Goal: Information Seeking & Learning: Learn about a topic

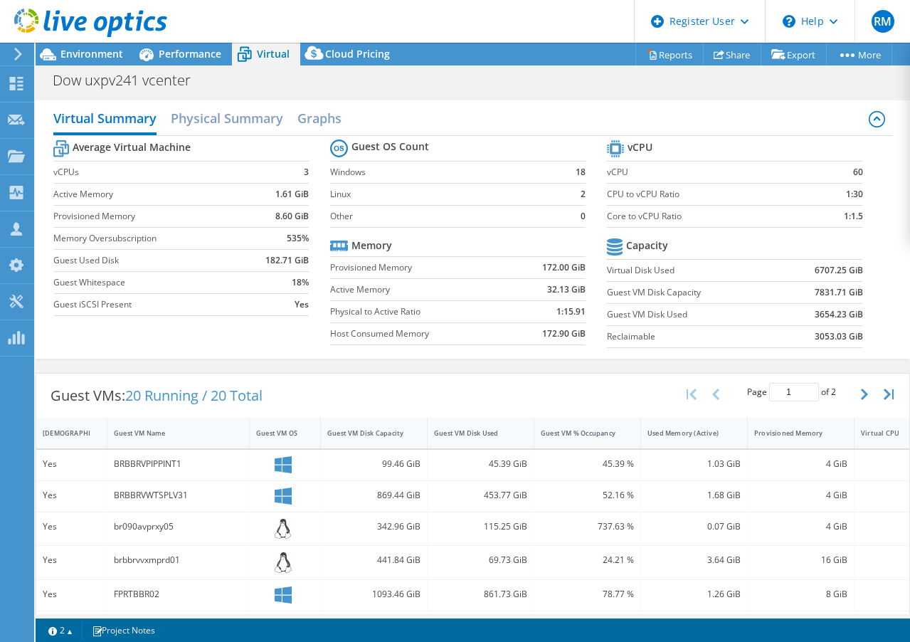
select select "USD"
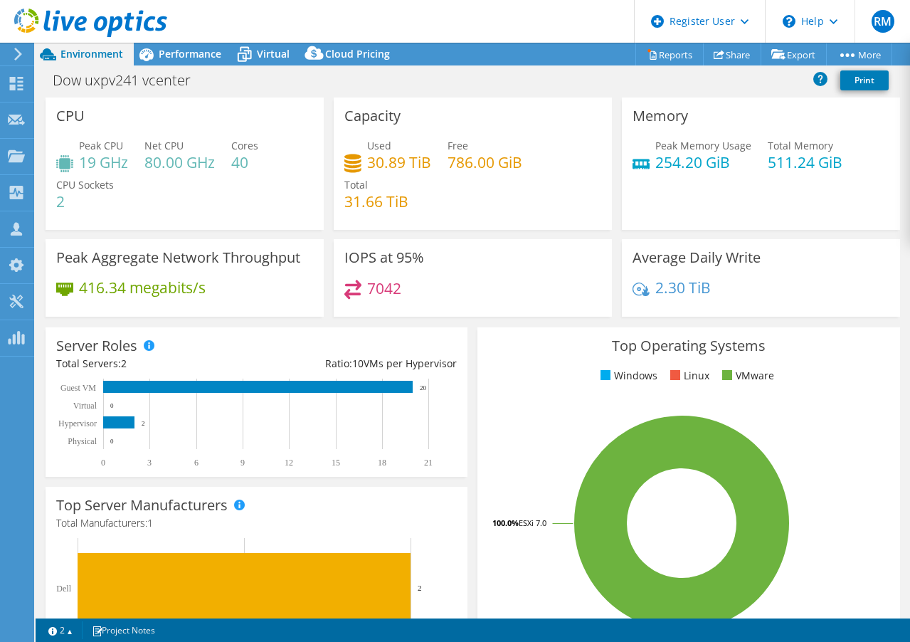
select select "USD"
click at [175, 59] on span "Performance" at bounding box center [190, 54] width 63 height 14
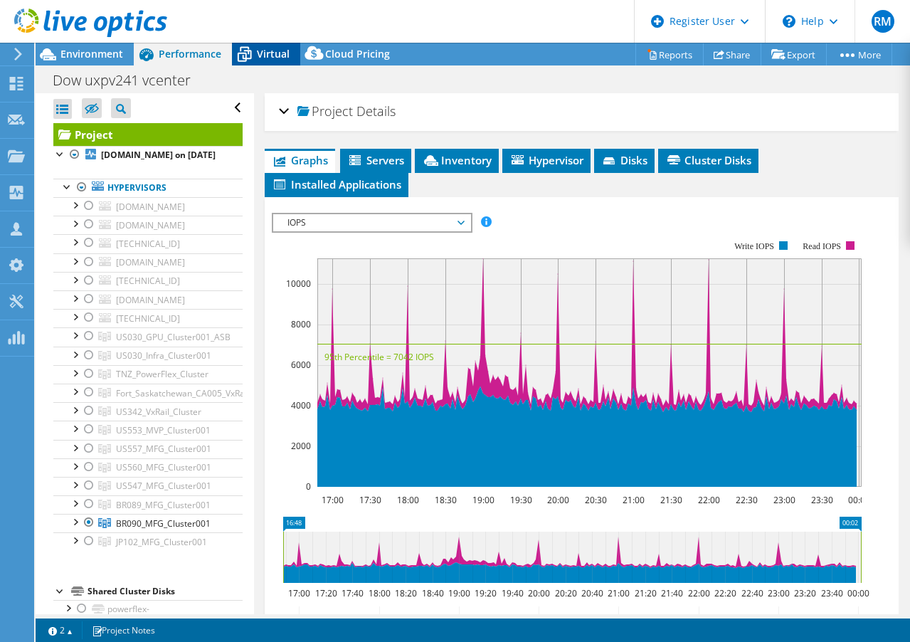
click at [258, 61] on div "Virtual" at bounding box center [266, 54] width 68 height 23
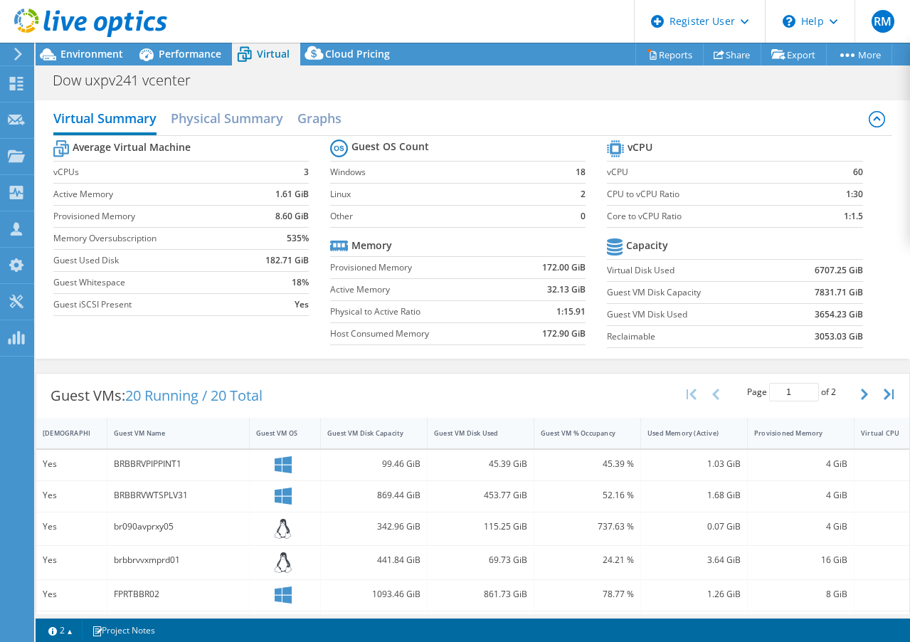
click at [103, 47] on div at bounding box center [83, 24] width 167 height 48
click at [93, 51] on span "Environment" at bounding box center [91, 54] width 63 height 14
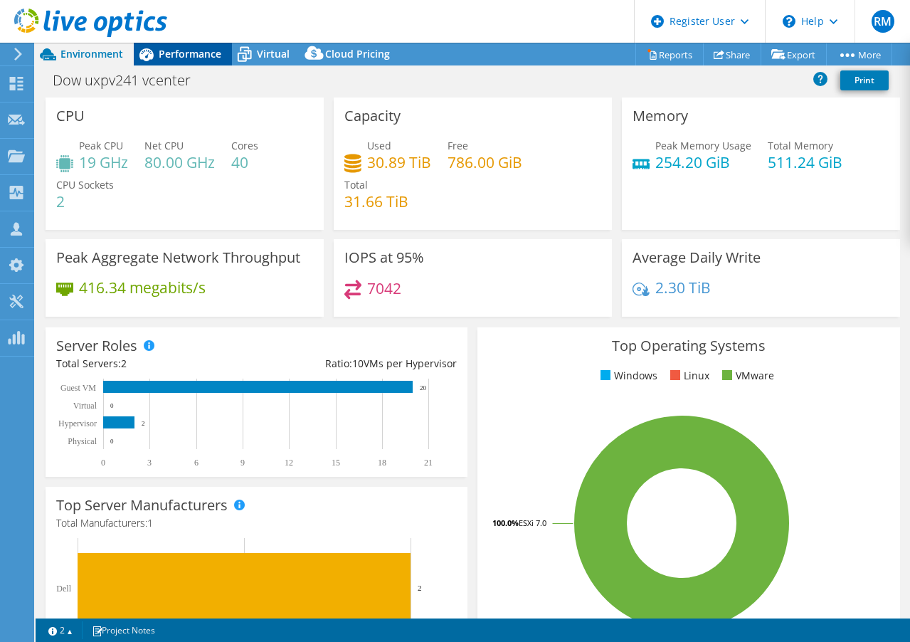
click at [201, 48] on span "Performance" at bounding box center [190, 54] width 63 height 14
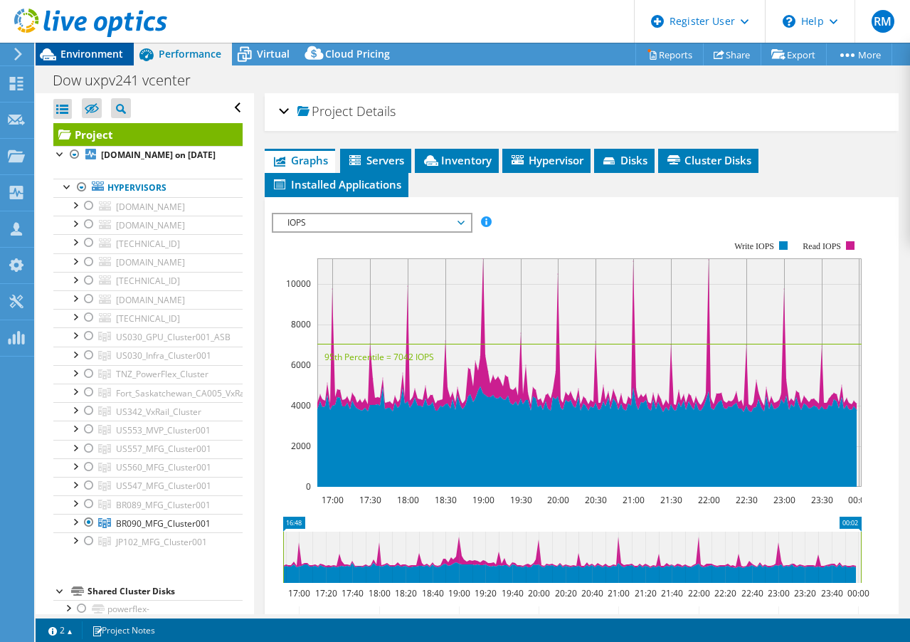
click at [94, 51] on span "Environment" at bounding box center [91, 54] width 63 height 14
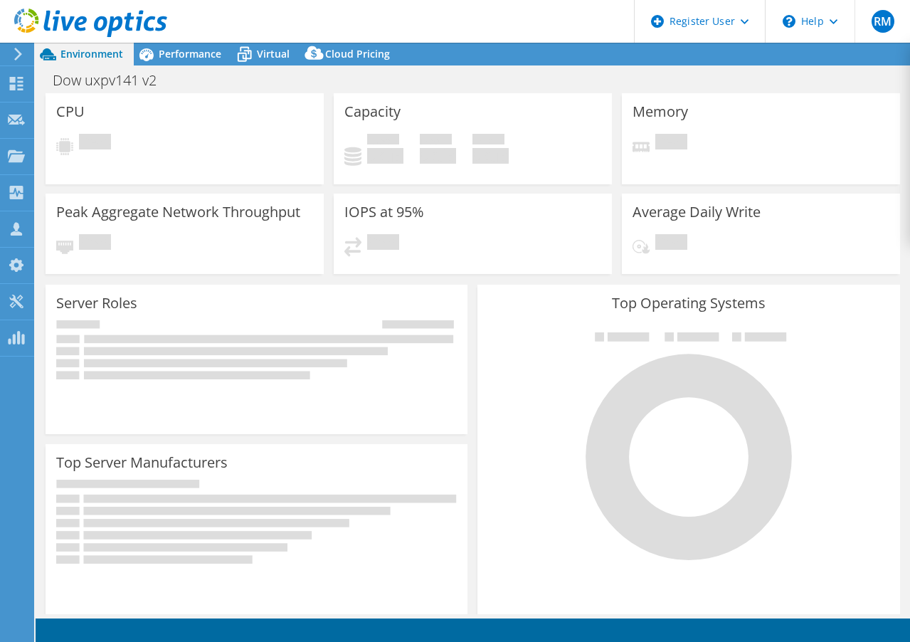
select select "USD"
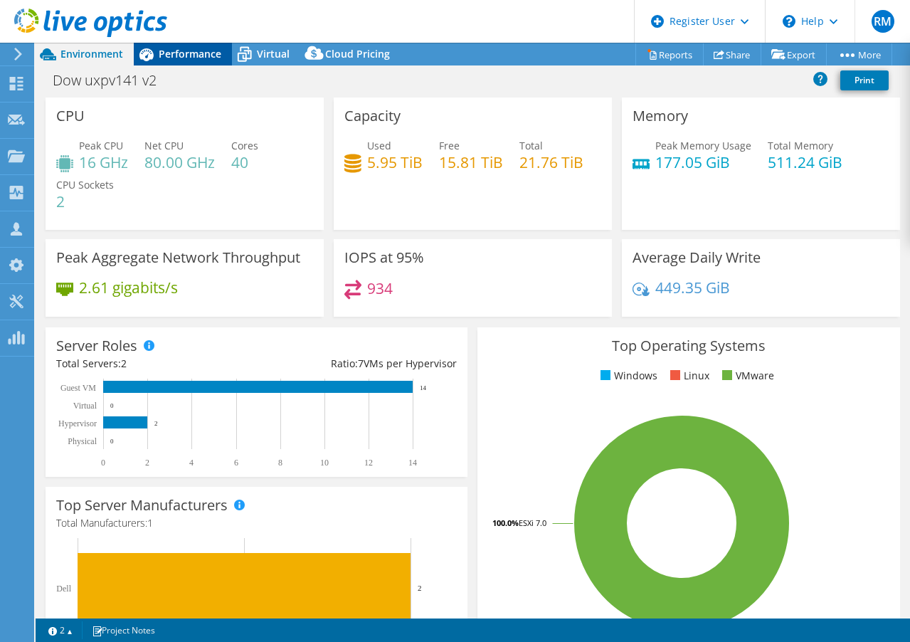
click at [207, 48] on span "Performance" at bounding box center [190, 54] width 63 height 14
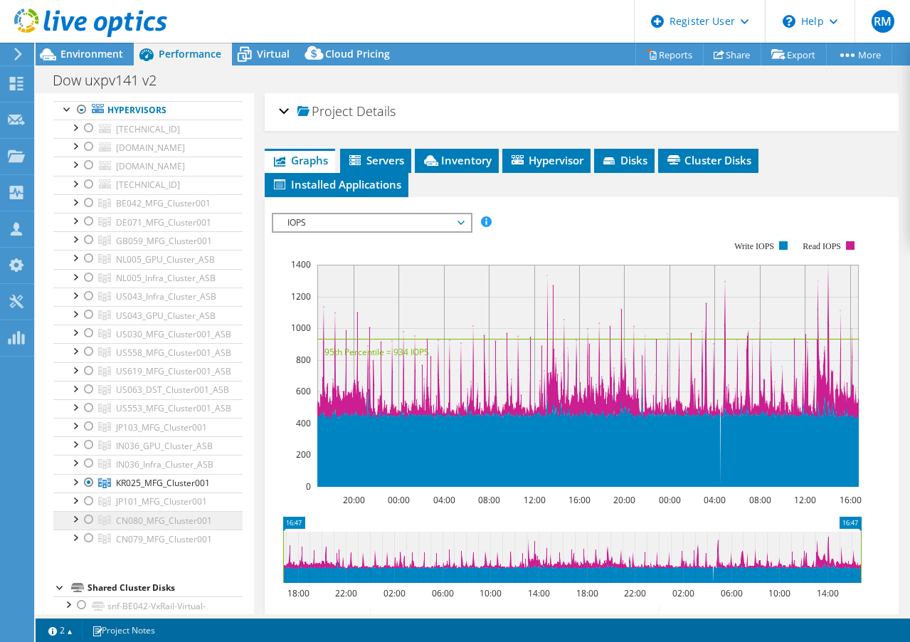
scroll to position [142, 0]
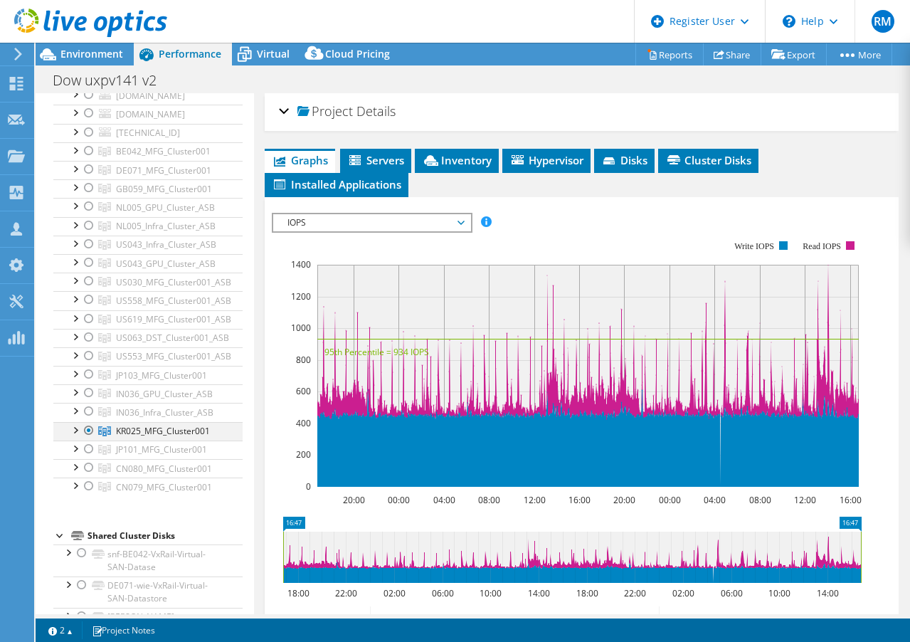
click at [90, 430] on div at bounding box center [89, 430] width 14 height 17
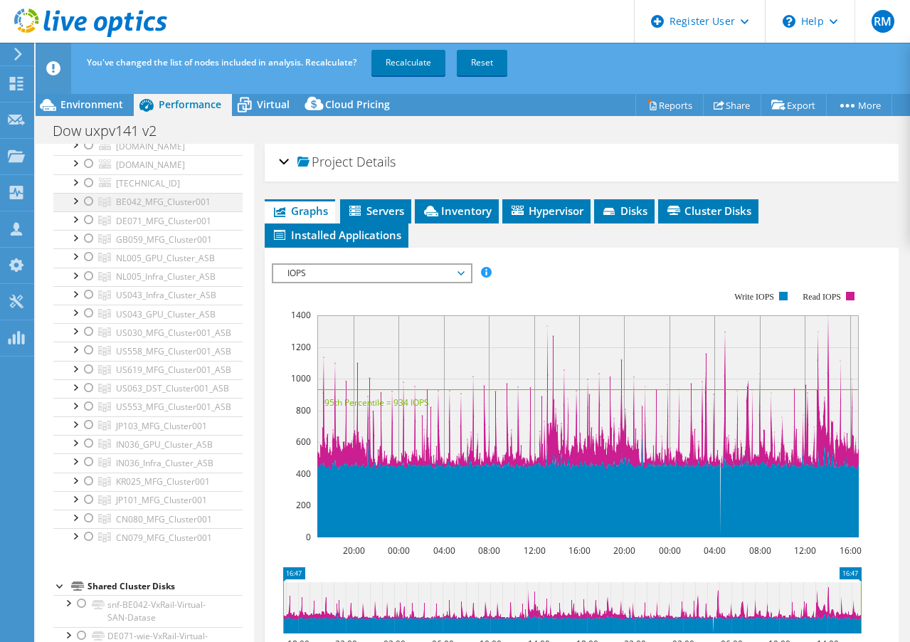
click at [91, 201] on div at bounding box center [89, 201] width 14 height 17
click at [421, 72] on link "Recalculate" at bounding box center [408, 63] width 74 height 26
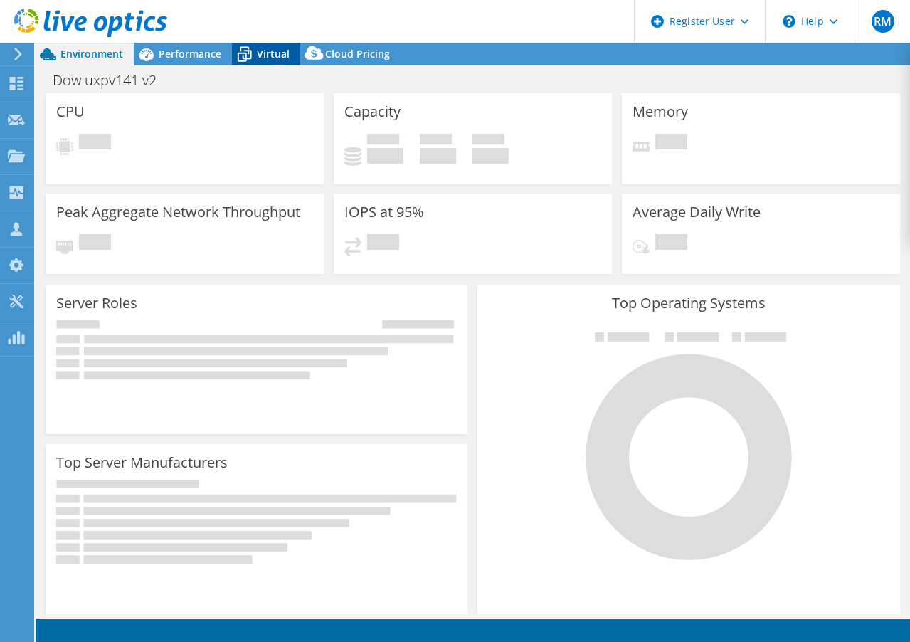
select select "USD"
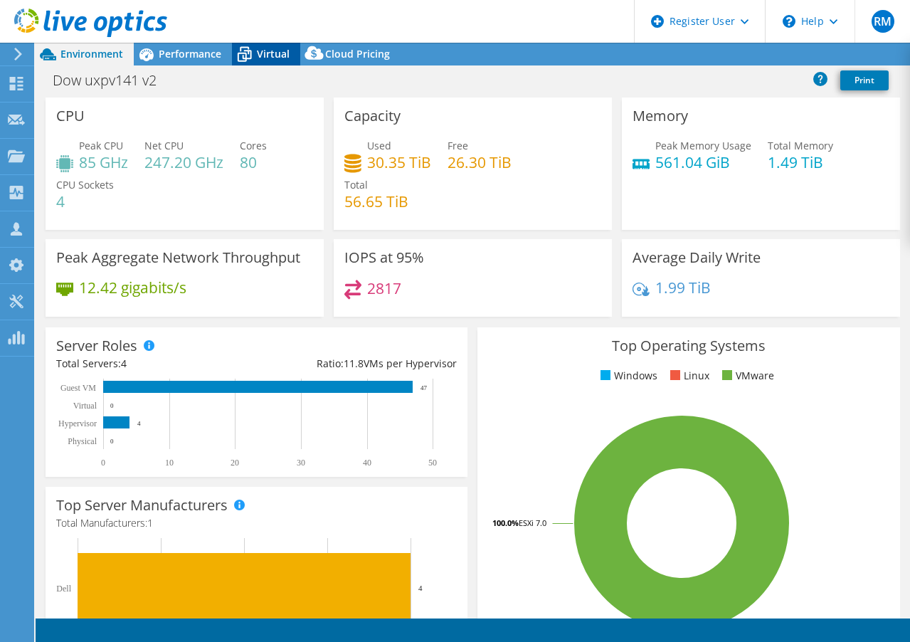
click at [256, 57] on icon at bounding box center [244, 54] width 25 height 25
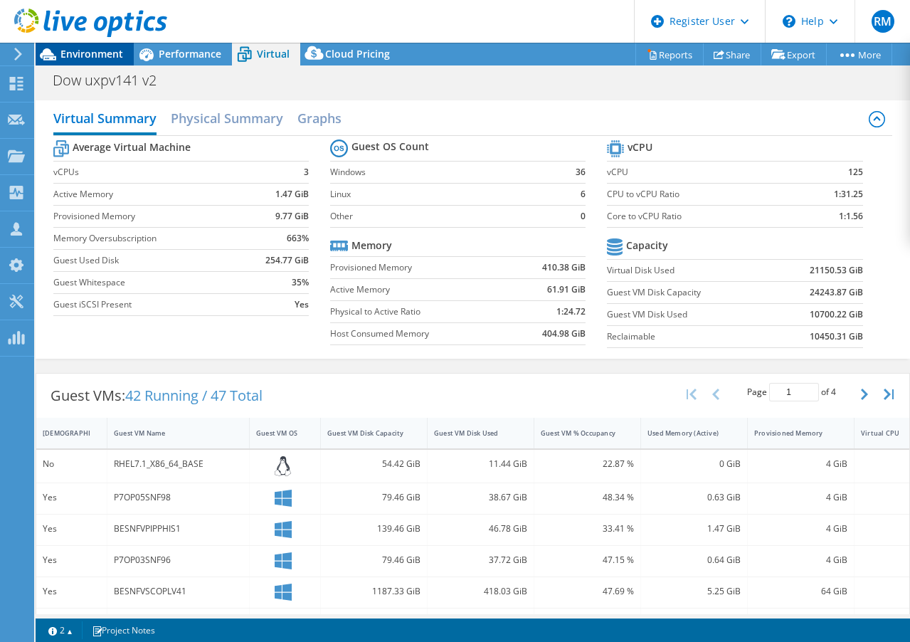
click at [114, 49] on span "Environment" at bounding box center [91, 54] width 63 height 14
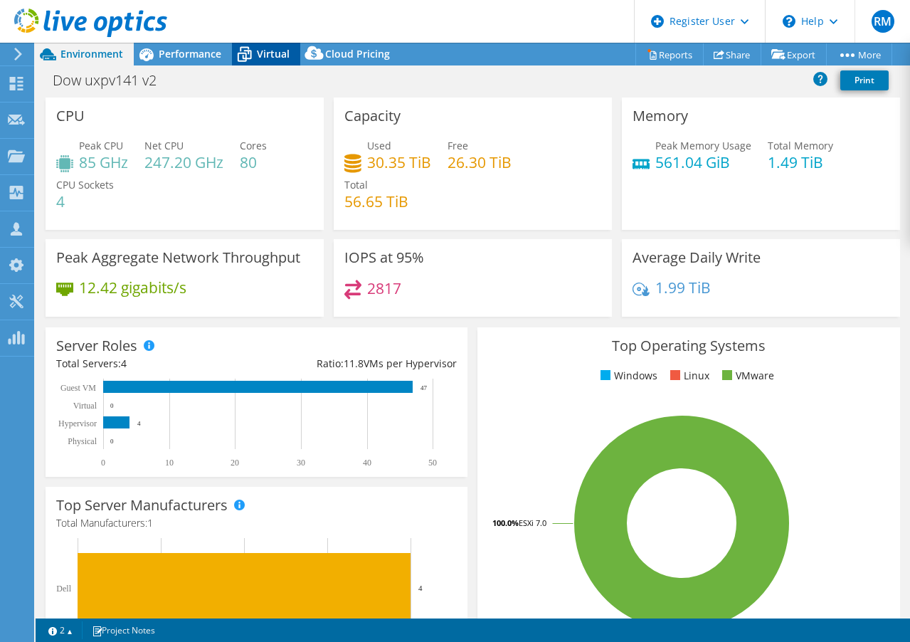
click at [266, 50] on span "Virtual" at bounding box center [273, 54] width 33 height 14
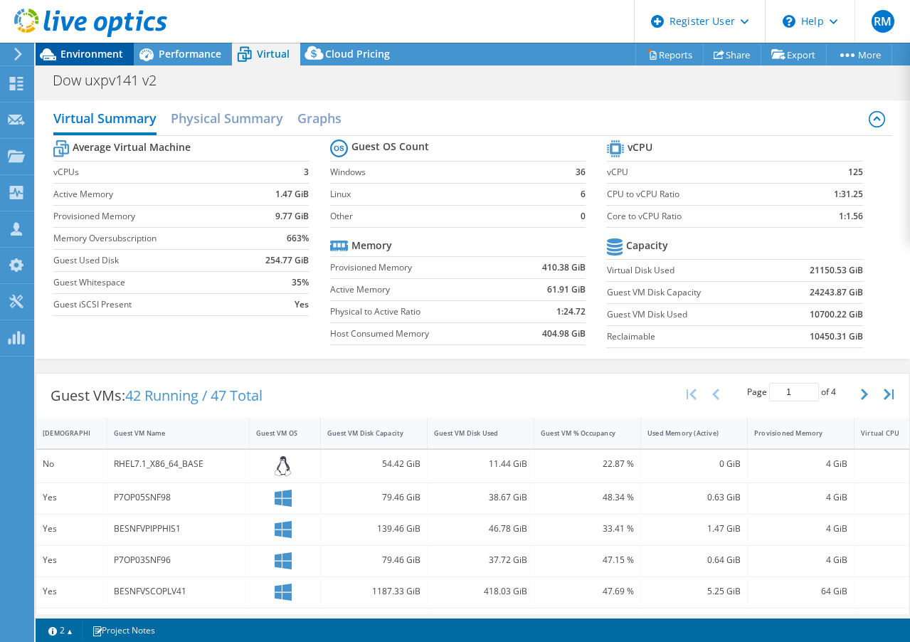
click at [127, 65] on div "Environment" at bounding box center [85, 54] width 98 height 23
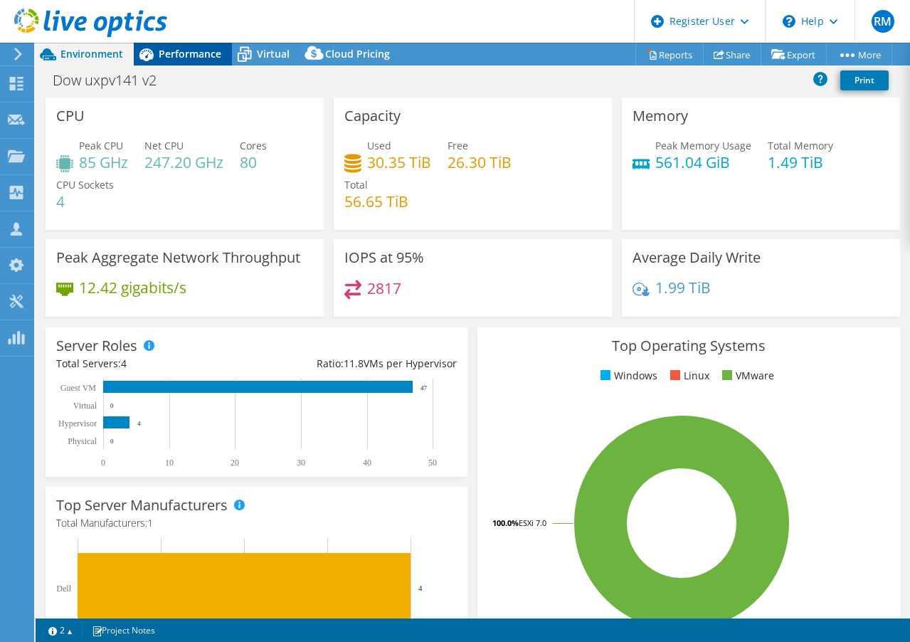
click at [201, 52] on span "Performance" at bounding box center [190, 54] width 63 height 14
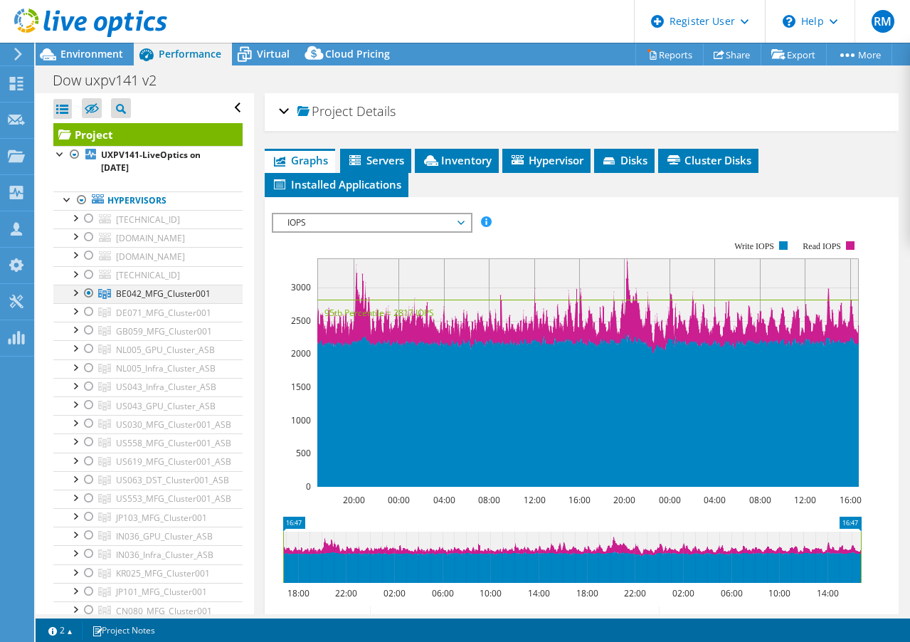
click at [79, 287] on div at bounding box center [75, 292] width 14 height 14
click at [85, 295] on div at bounding box center [89, 293] width 14 height 17
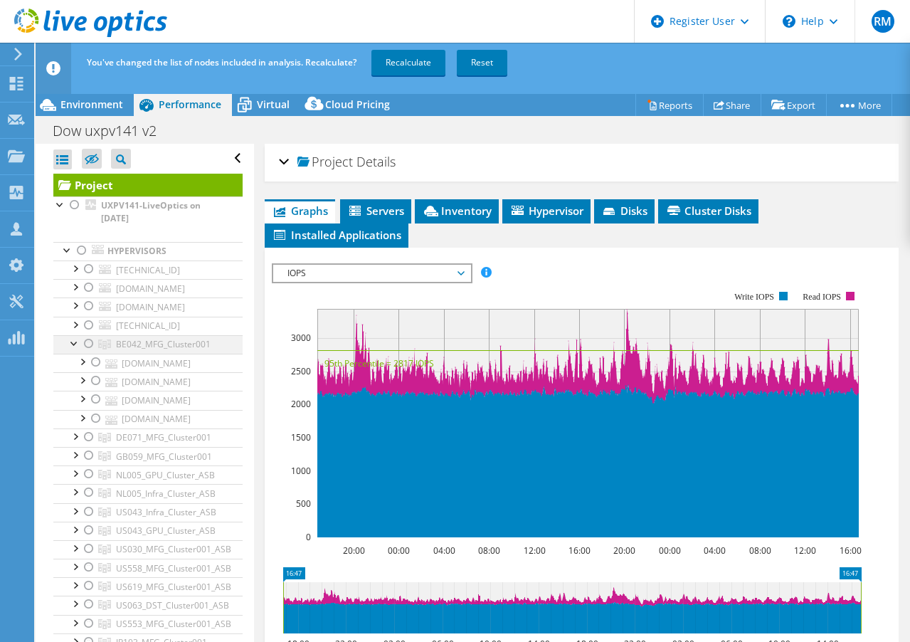
click at [71, 337] on div at bounding box center [75, 342] width 14 height 14
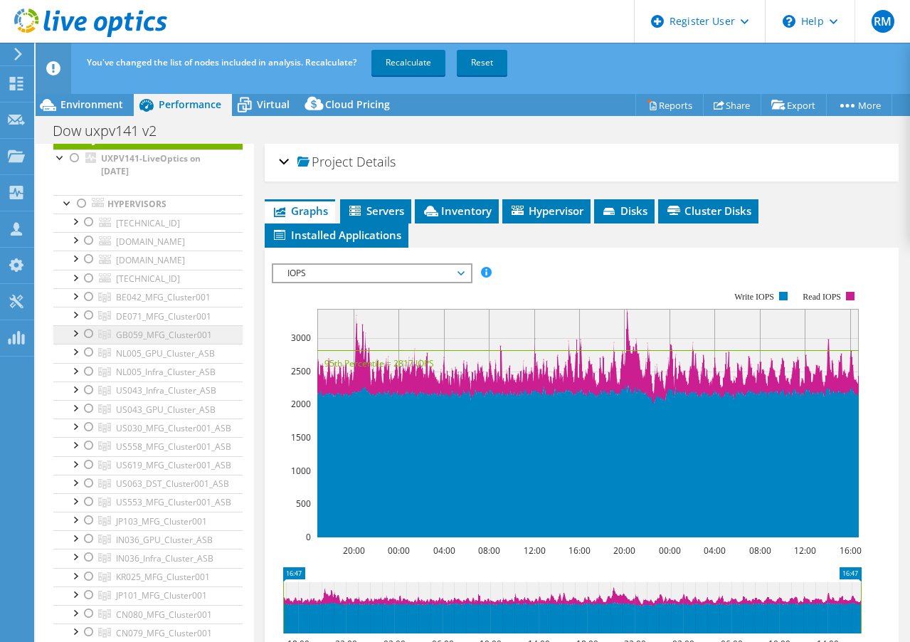
scroll to position [71, 0]
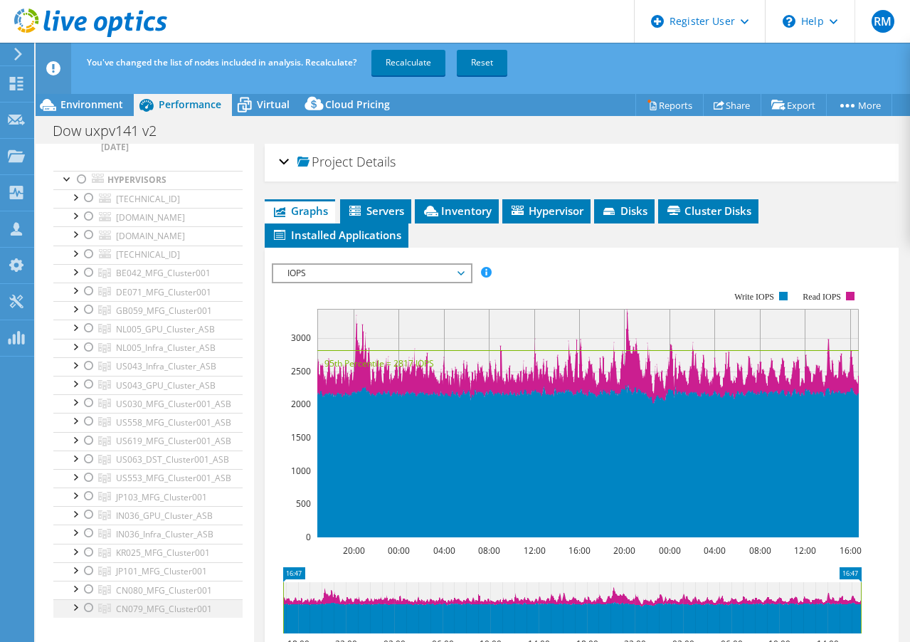
click at [87, 608] on div at bounding box center [89, 607] width 14 height 17
click at [395, 64] on link "Recalculate" at bounding box center [408, 63] width 74 height 26
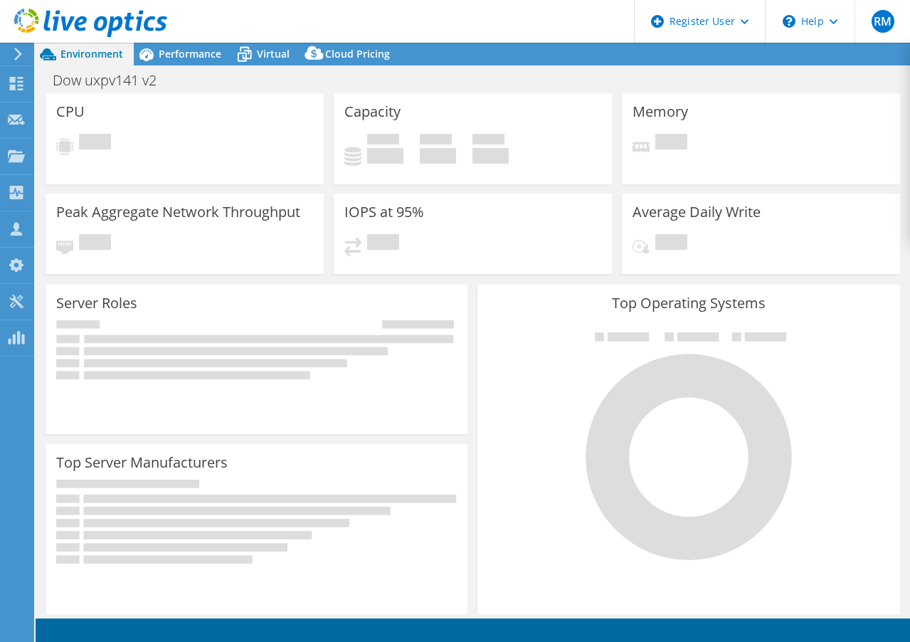
select select "USD"
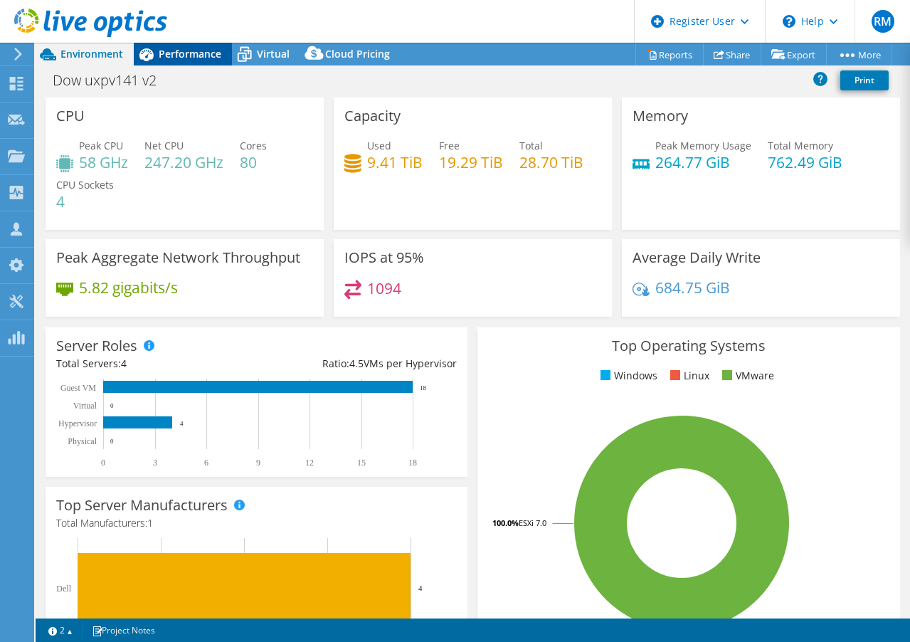
click at [192, 46] on div "Performance" at bounding box center [183, 54] width 98 height 23
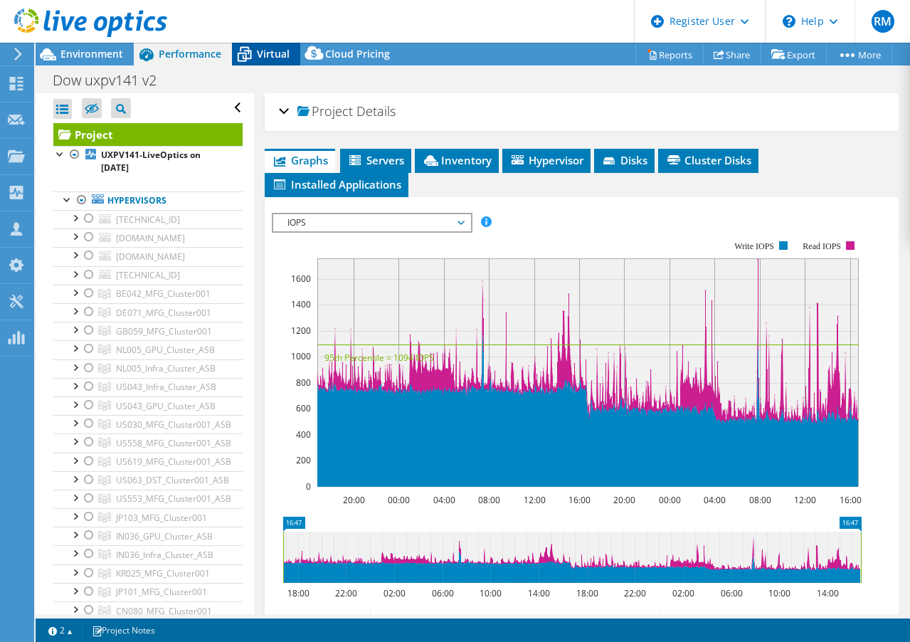
click at [268, 65] on div "Virtual" at bounding box center [266, 54] width 68 height 23
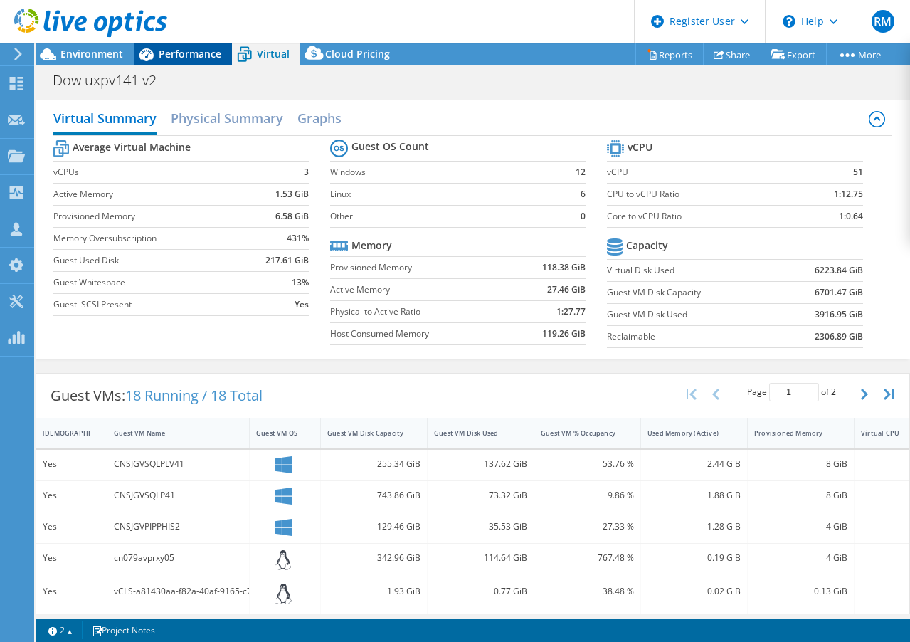
click at [187, 49] on span "Performance" at bounding box center [190, 54] width 63 height 14
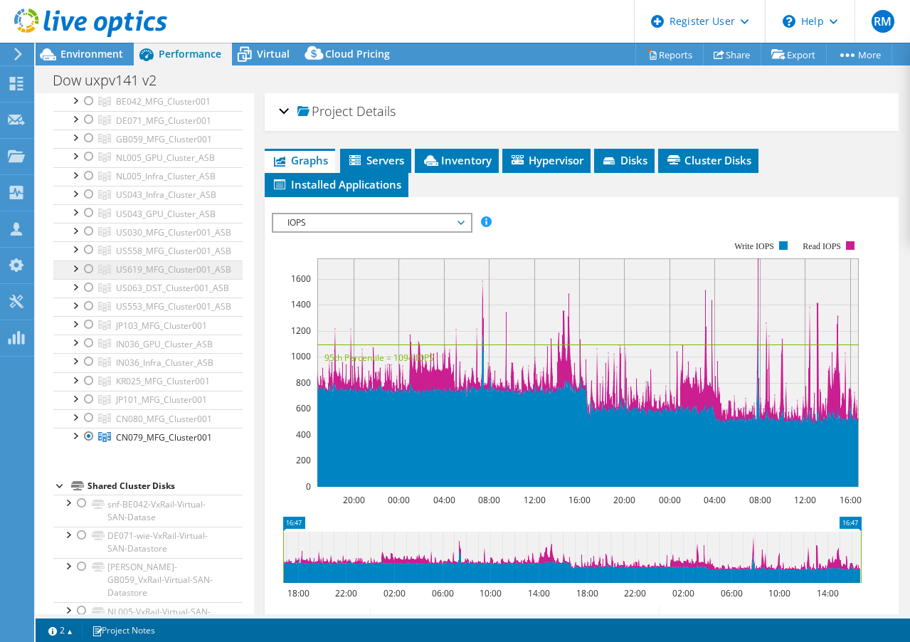
scroll to position [356, 0]
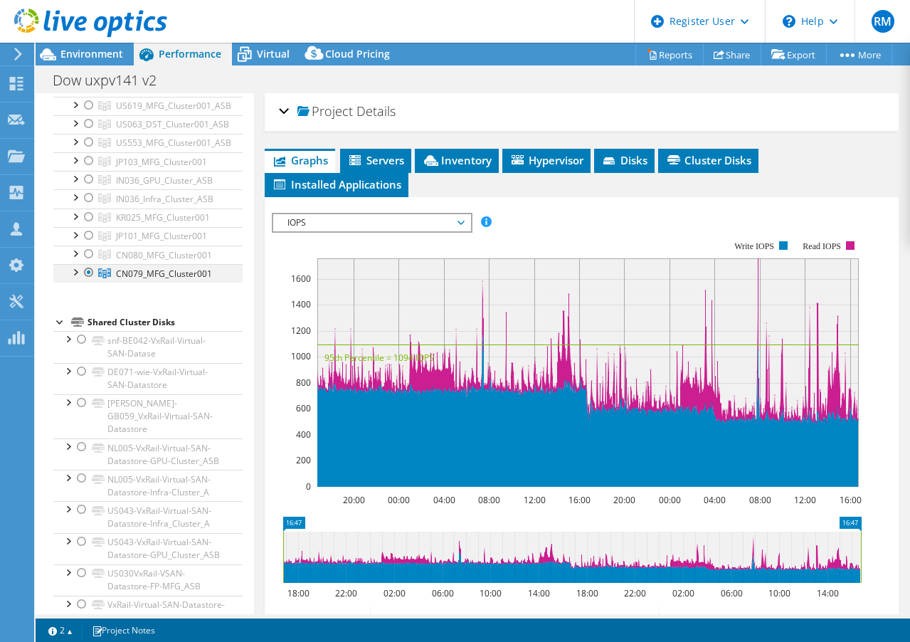
click at [95, 273] on div at bounding box center [89, 272] width 14 height 17
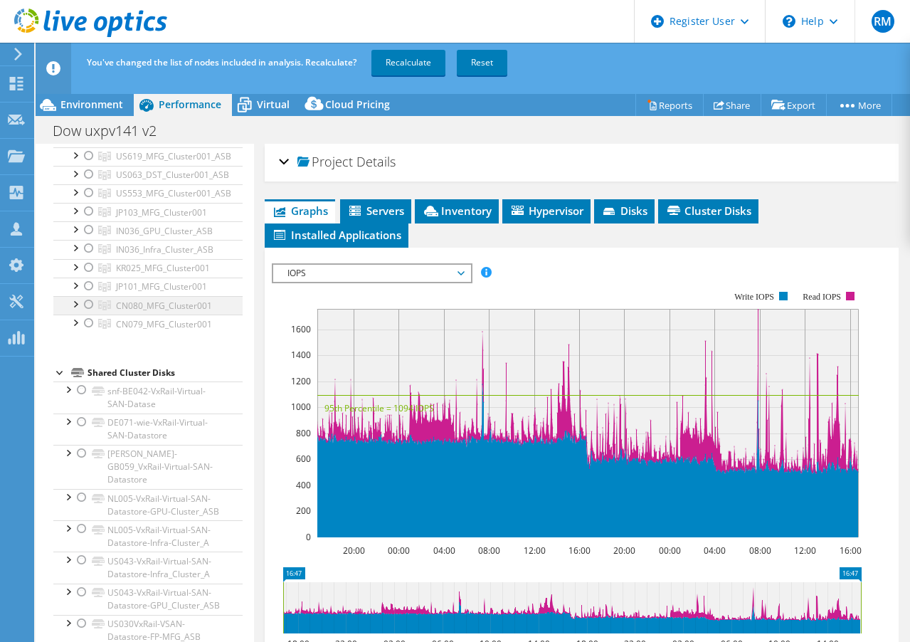
click at [83, 303] on div at bounding box center [89, 304] width 14 height 17
click at [405, 70] on link "Recalculate" at bounding box center [408, 63] width 74 height 26
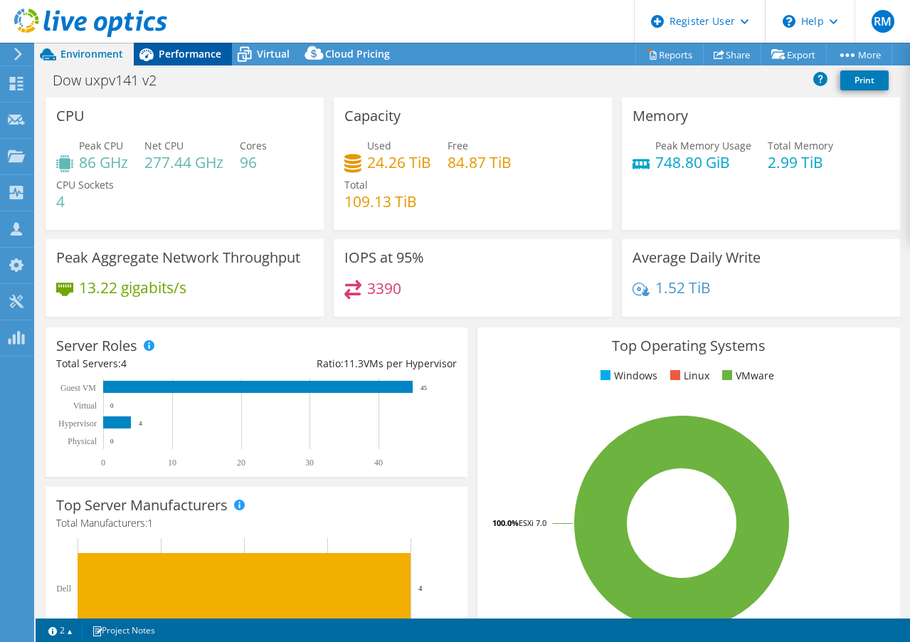
click at [168, 62] on div "Performance" at bounding box center [183, 54] width 98 height 23
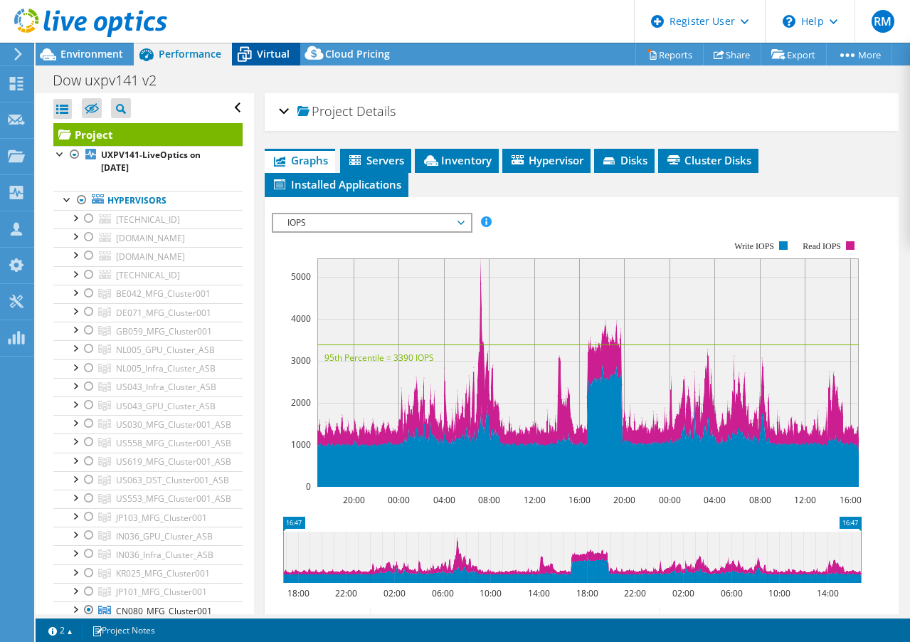
click at [257, 54] on span "Virtual" at bounding box center [273, 54] width 33 height 14
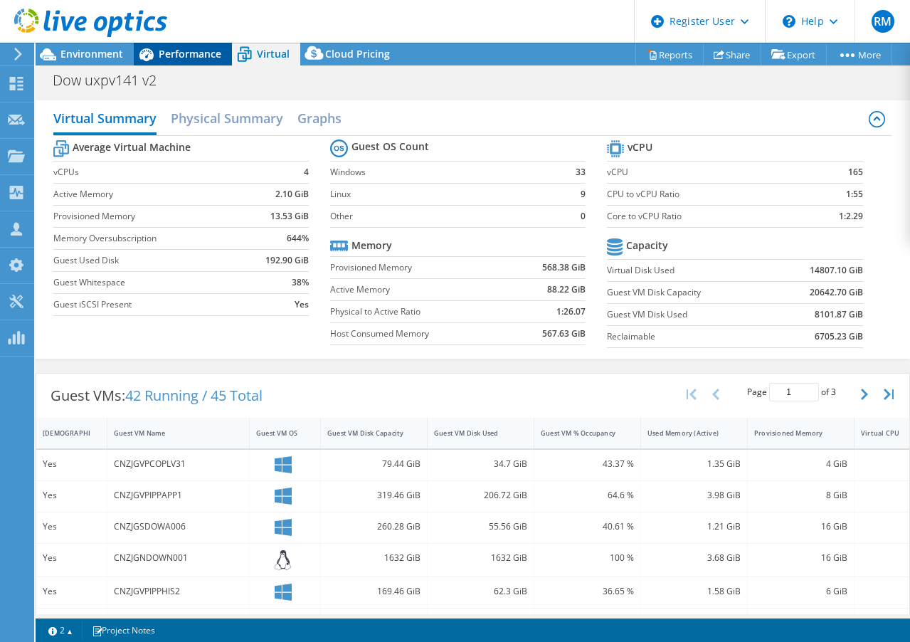
click at [191, 52] on span "Performance" at bounding box center [190, 54] width 63 height 14
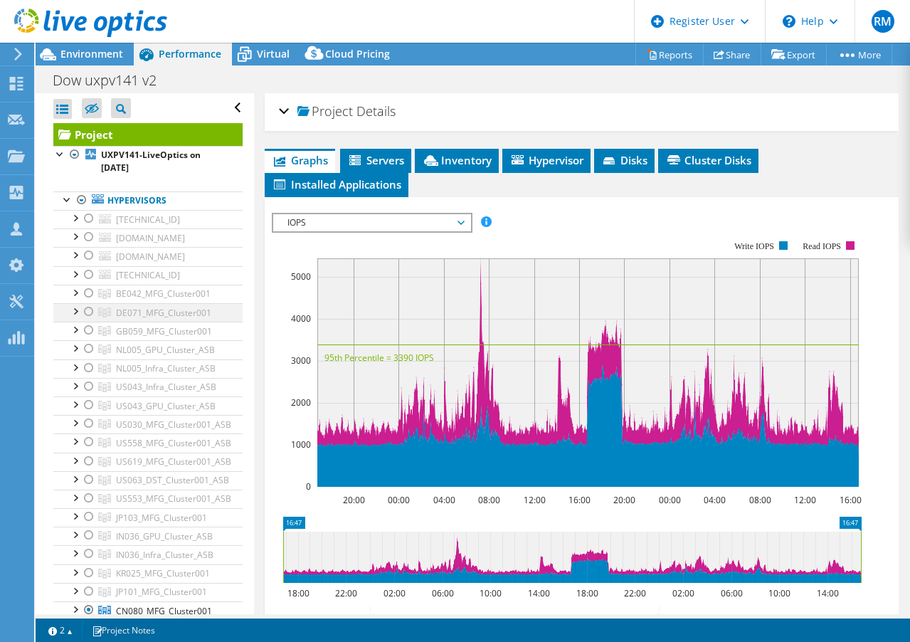
click at [81, 310] on div at bounding box center [75, 310] width 14 height 14
click at [85, 311] on div at bounding box center [89, 311] width 14 height 17
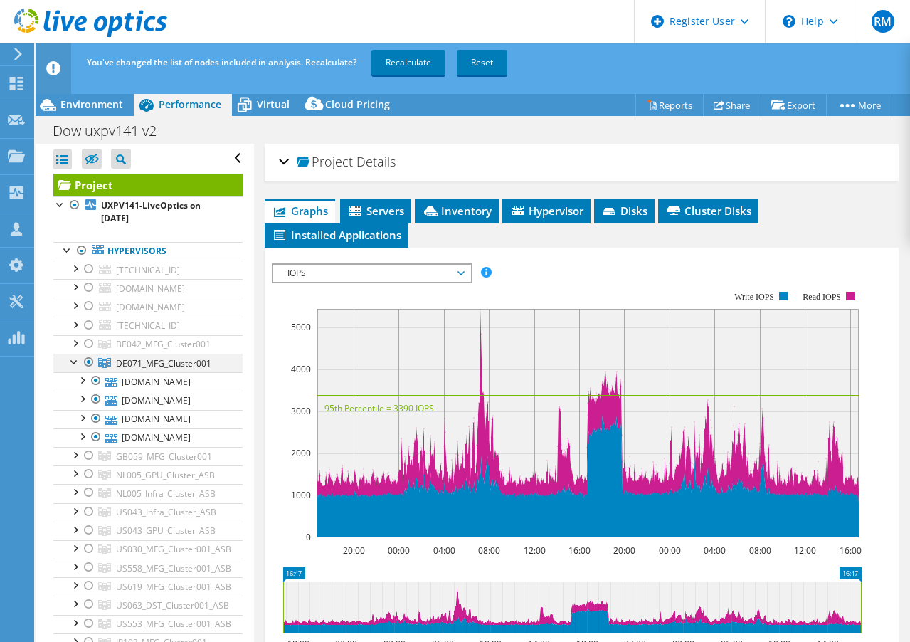
click at [73, 363] on div at bounding box center [75, 361] width 14 height 14
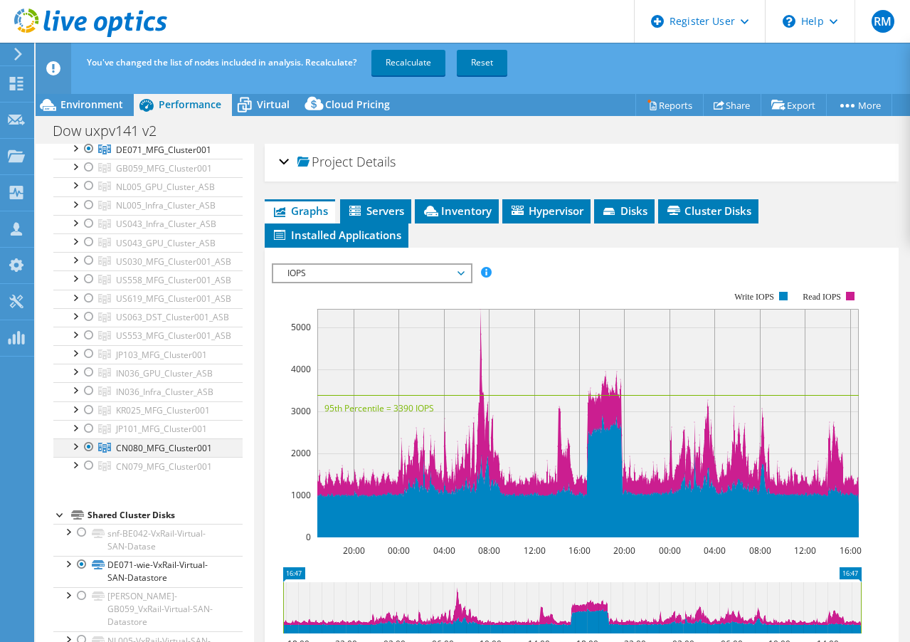
click at [86, 448] on div at bounding box center [89, 446] width 14 height 17
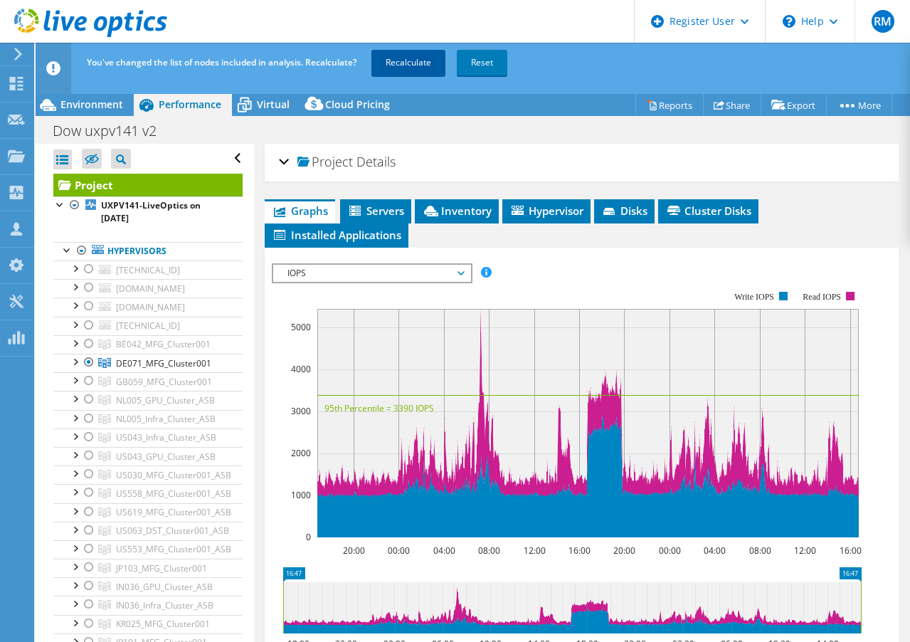
click at [423, 69] on link "Recalculate" at bounding box center [408, 63] width 74 height 26
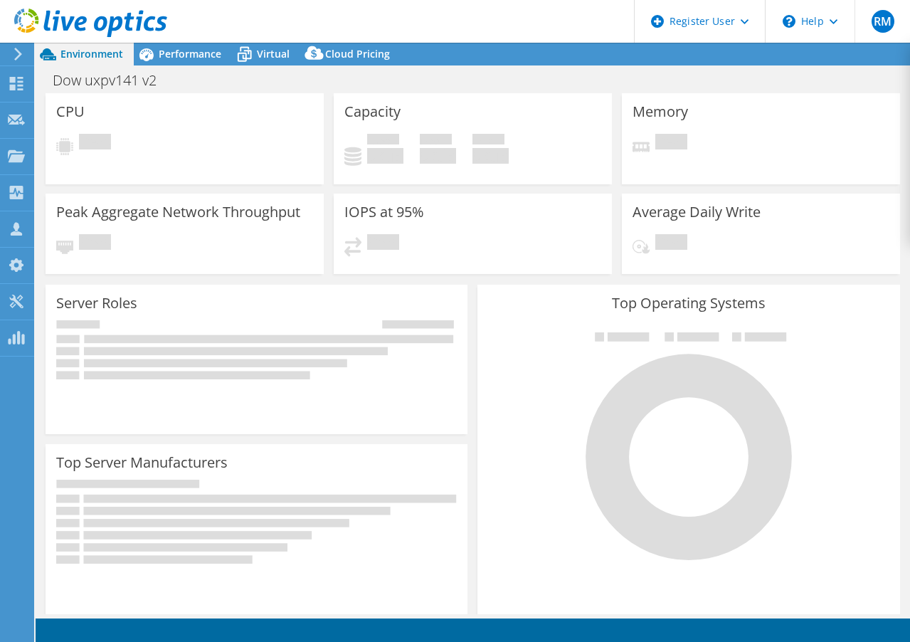
select select "USD"
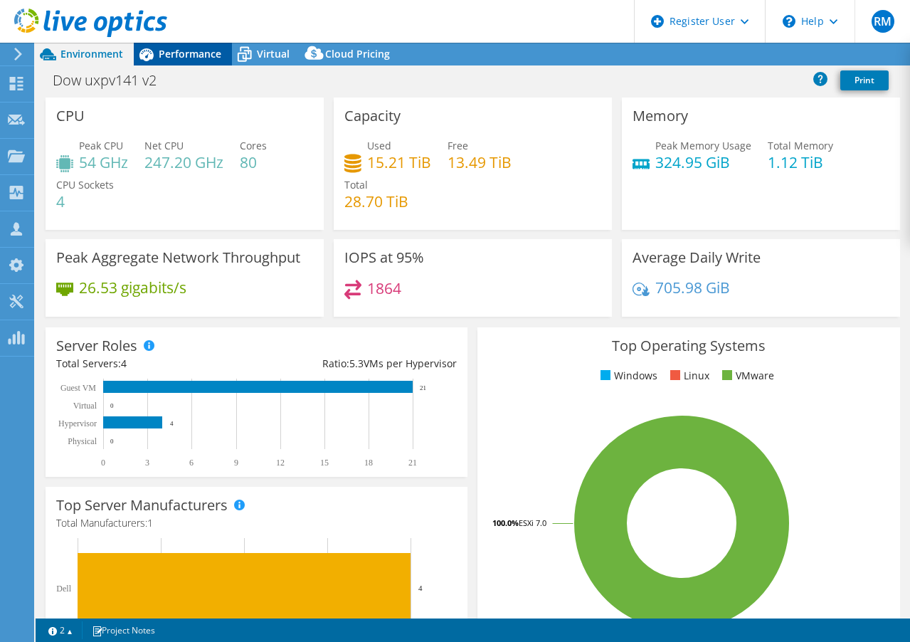
click at [201, 60] on div "Performance" at bounding box center [183, 54] width 98 height 23
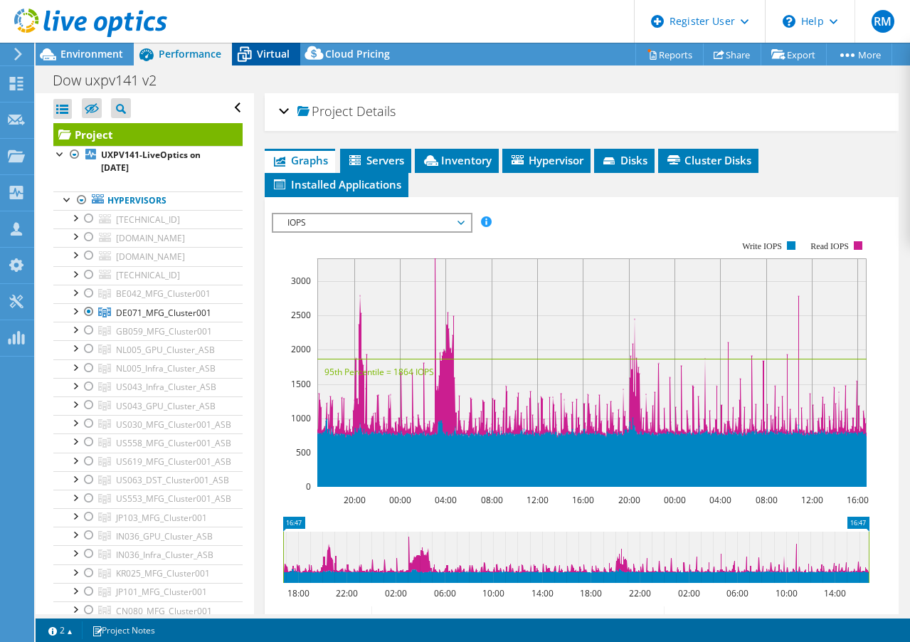
click at [287, 47] on span "Virtual" at bounding box center [273, 54] width 33 height 14
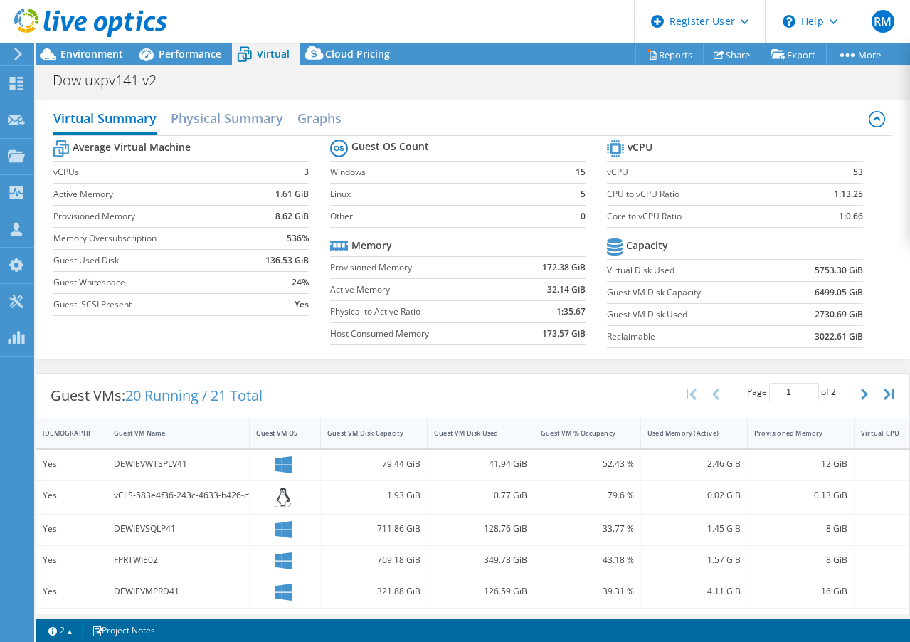
click at [198, 38] on header "RM Dell User Ryan Murphy Ryan.P.Murphy@dell.com Dell My Profile Log Out \n Help…" at bounding box center [455, 21] width 910 height 43
click at [198, 43] on div "Performance" at bounding box center [183, 54] width 98 height 23
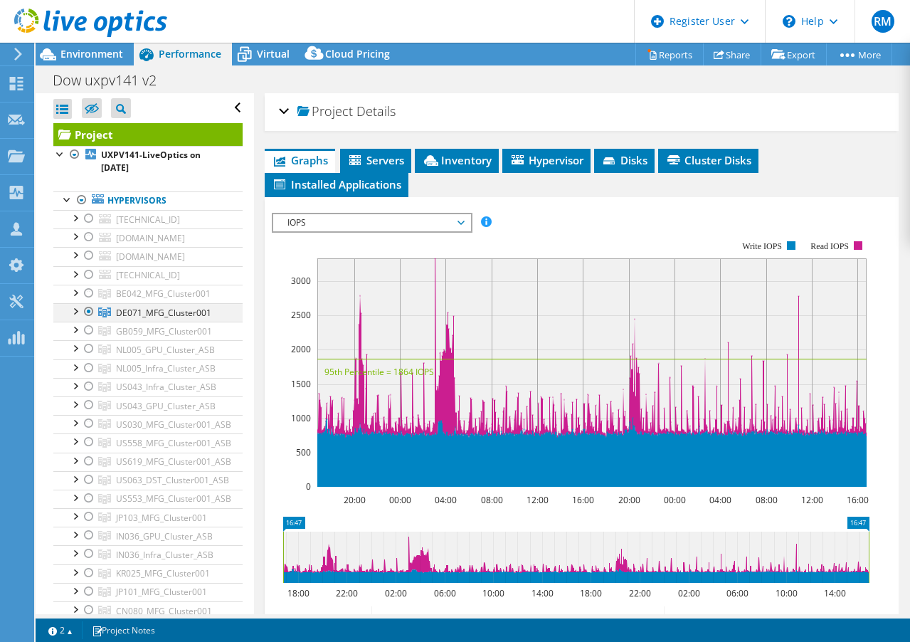
click at [84, 311] on div at bounding box center [89, 311] width 14 height 17
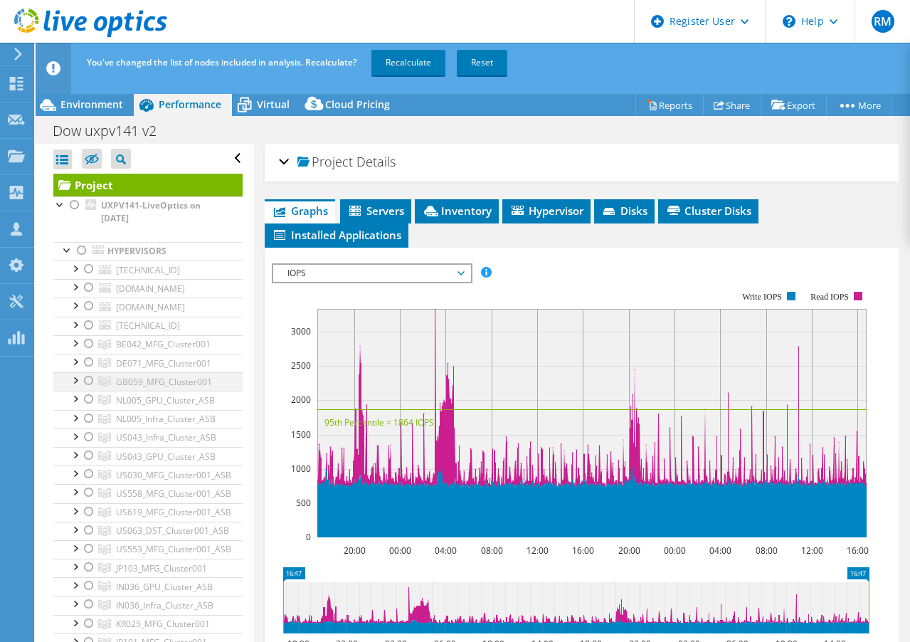
click at [94, 383] on div at bounding box center [89, 380] width 14 height 17
click at [418, 62] on link "Recalculate" at bounding box center [408, 63] width 74 height 26
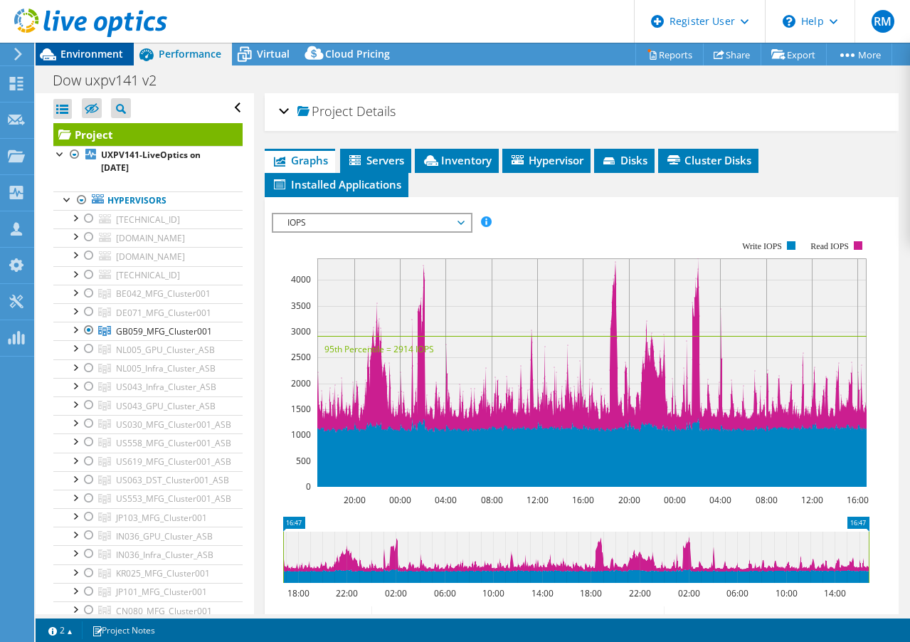
click at [79, 51] on span "Environment" at bounding box center [91, 54] width 63 height 14
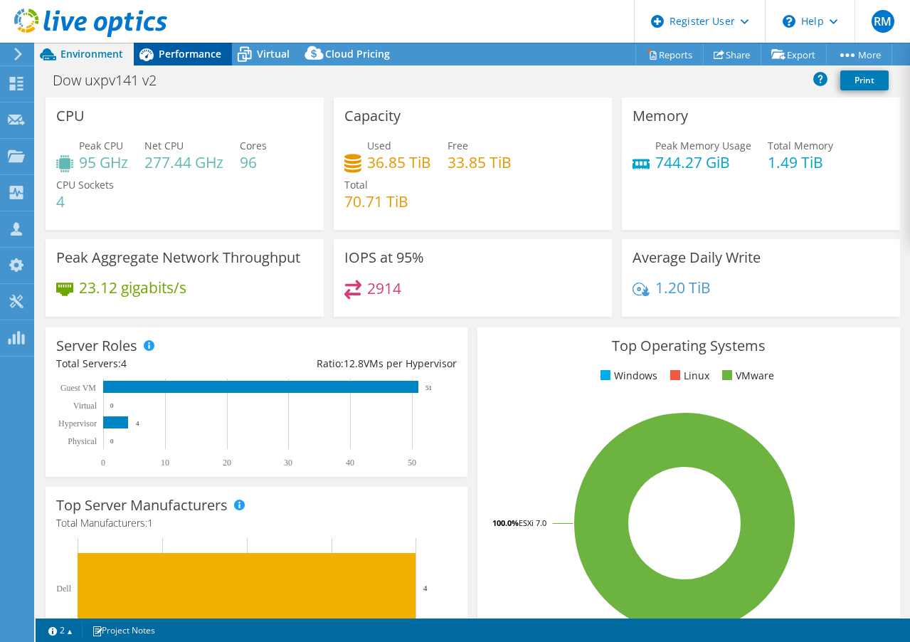
click at [180, 50] on span "Performance" at bounding box center [190, 54] width 63 height 14
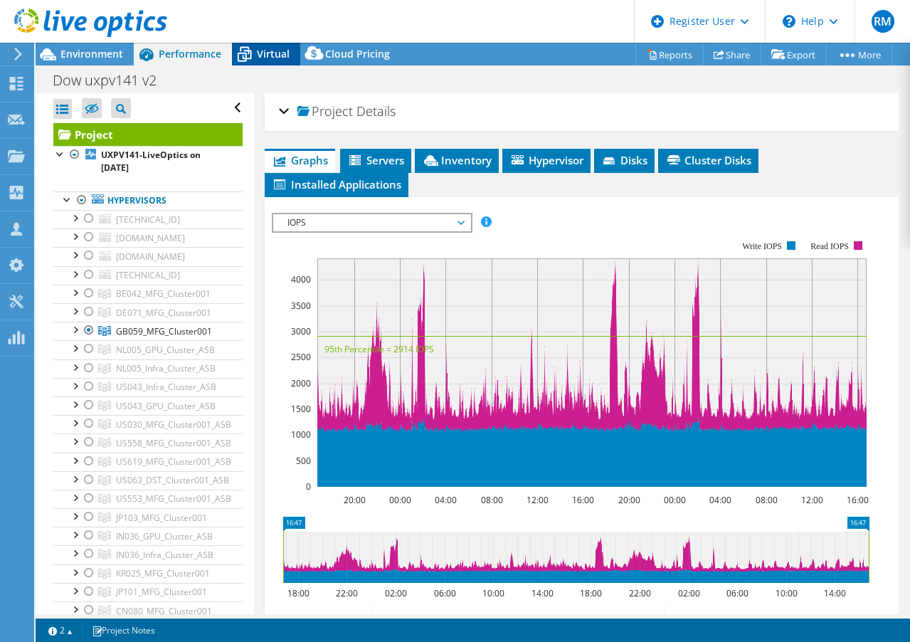
click at [260, 50] on span "Virtual" at bounding box center [273, 54] width 33 height 14
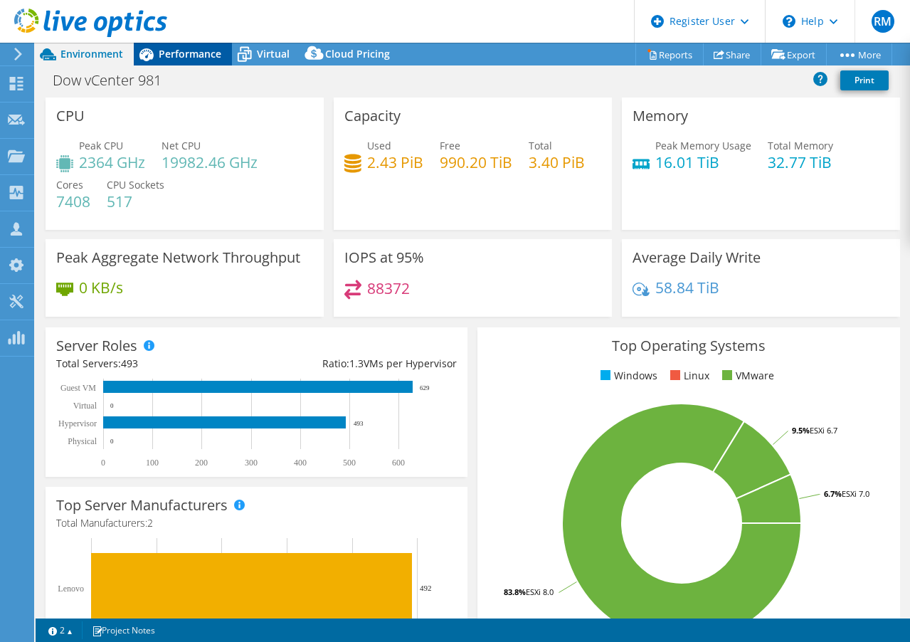
click at [197, 55] on span "Performance" at bounding box center [190, 54] width 63 height 14
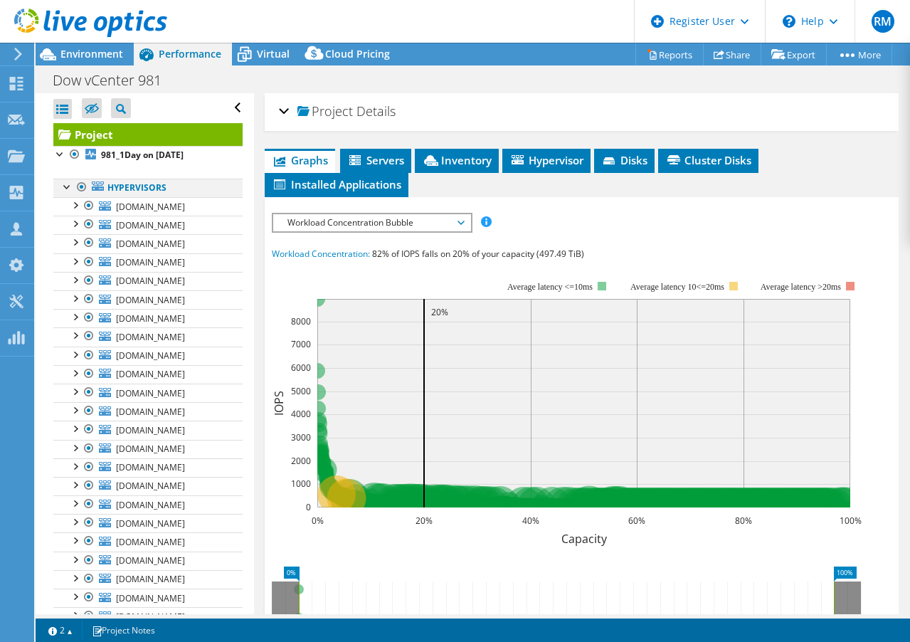
click at [74, 183] on div at bounding box center [67, 186] width 14 height 14
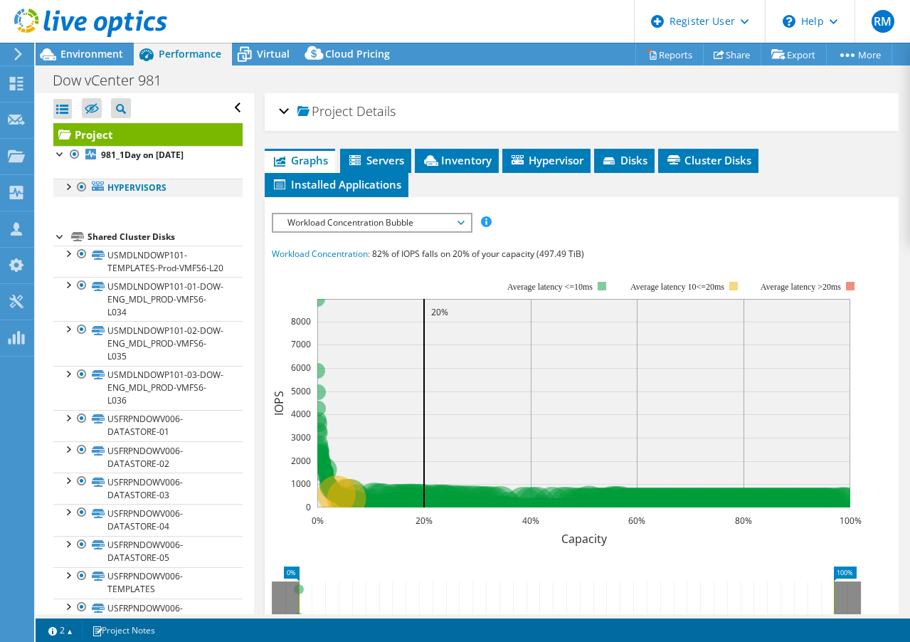
click at [65, 189] on div at bounding box center [67, 186] width 14 height 14
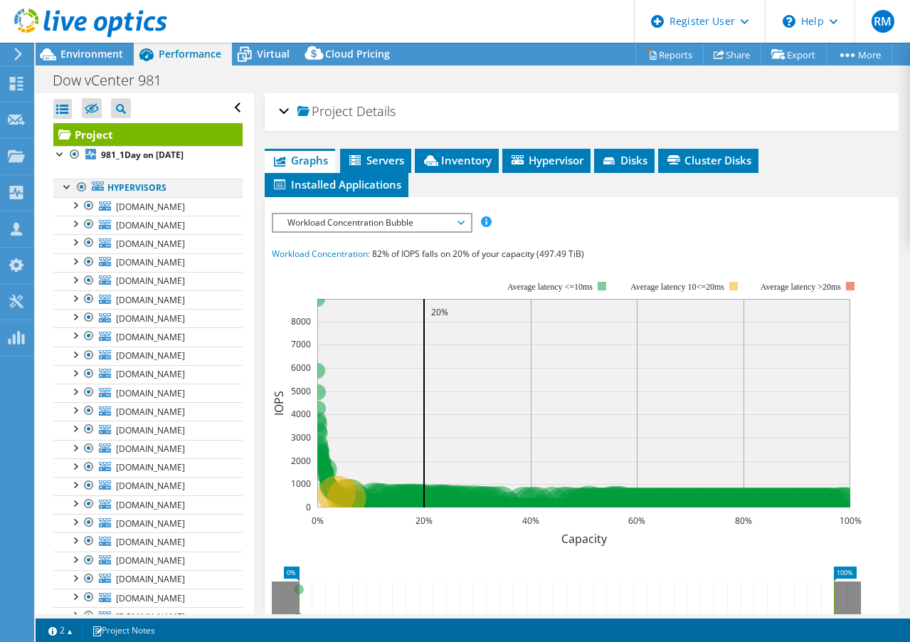
click at [82, 191] on div at bounding box center [82, 187] width 14 height 17
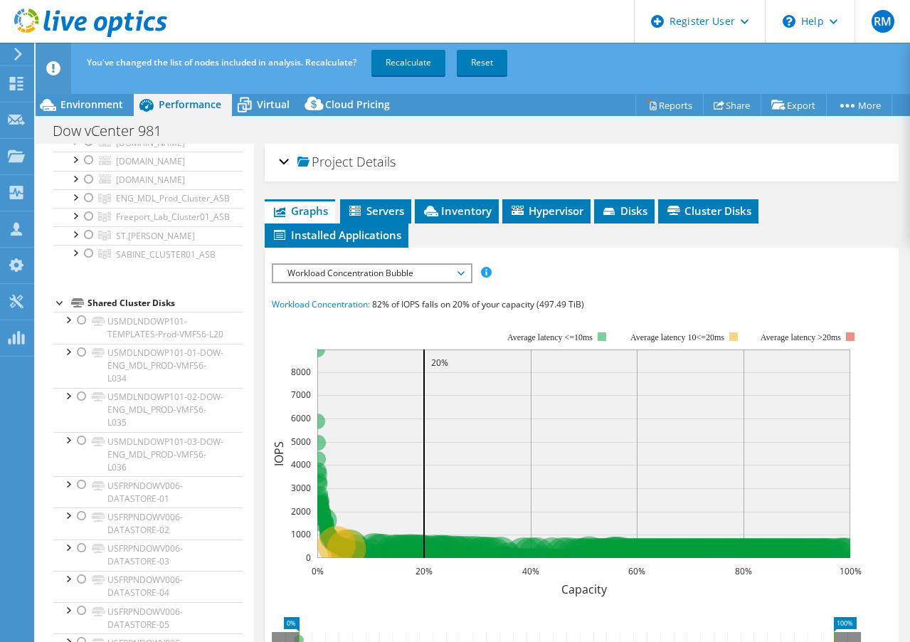
scroll to position [8893, 0]
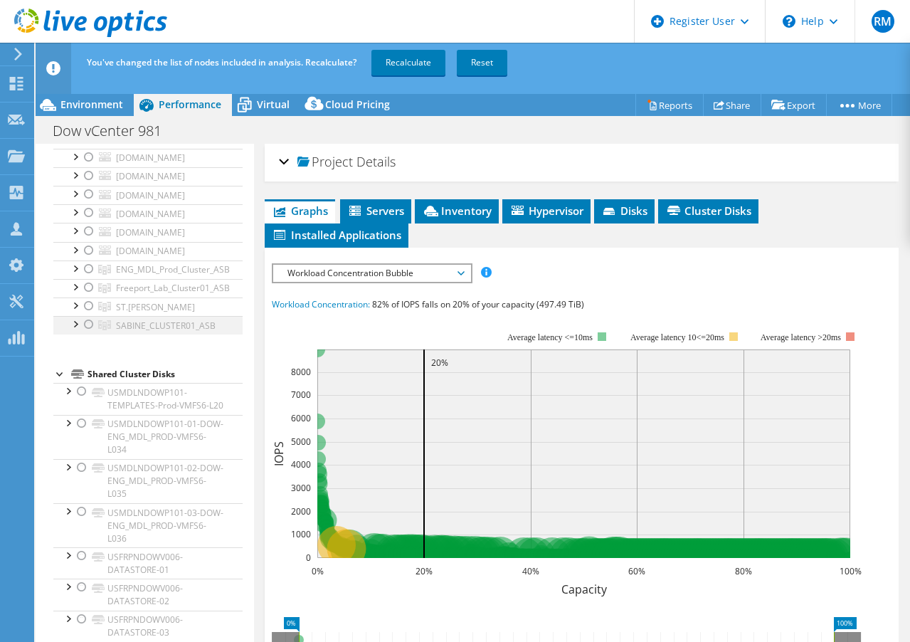
click at [90, 327] on div at bounding box center [89, 324] width 14 height 17
click at [405, 70] on link "Recalculate" at bounding box center [408, 63] width 74 height 26
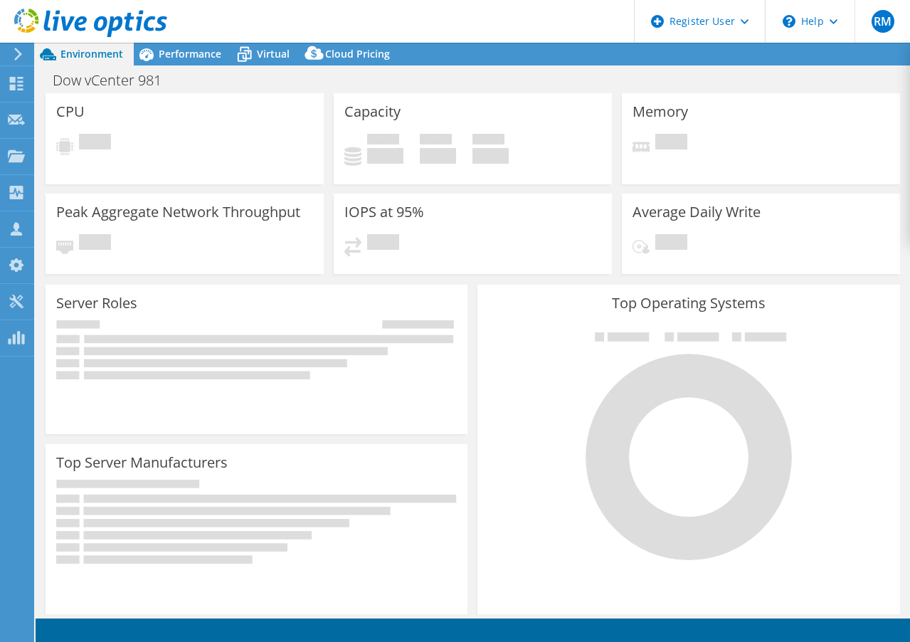
select select "USD"
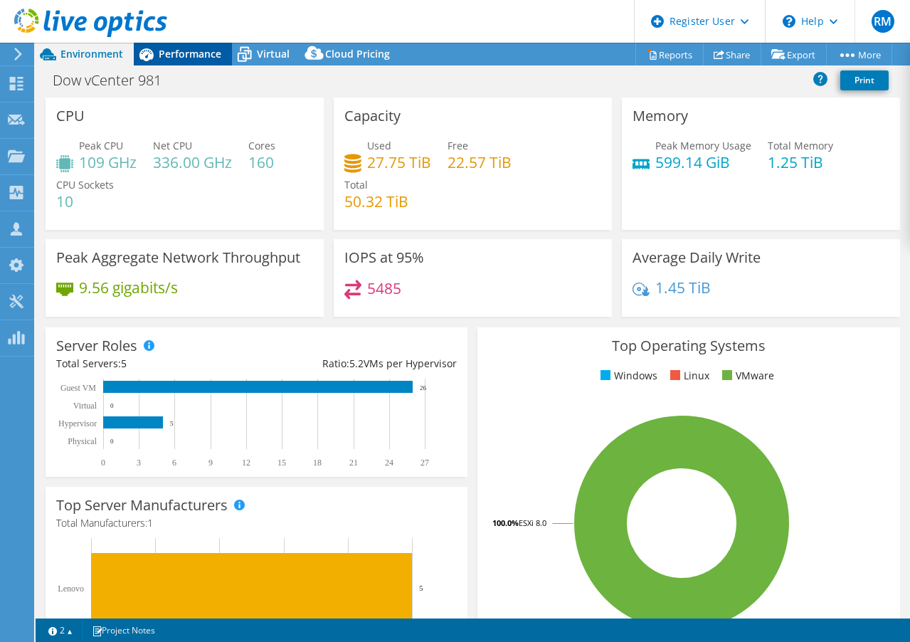
click at [179, 63] on div "Performance" at bounding box center [183, 54] width 98 height 23
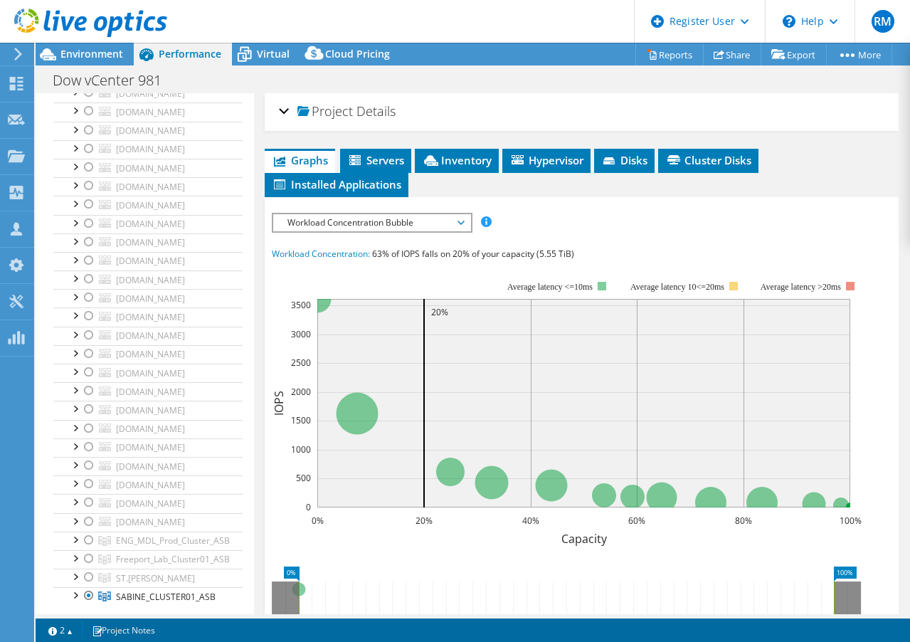
scroll to position [8674, 0]
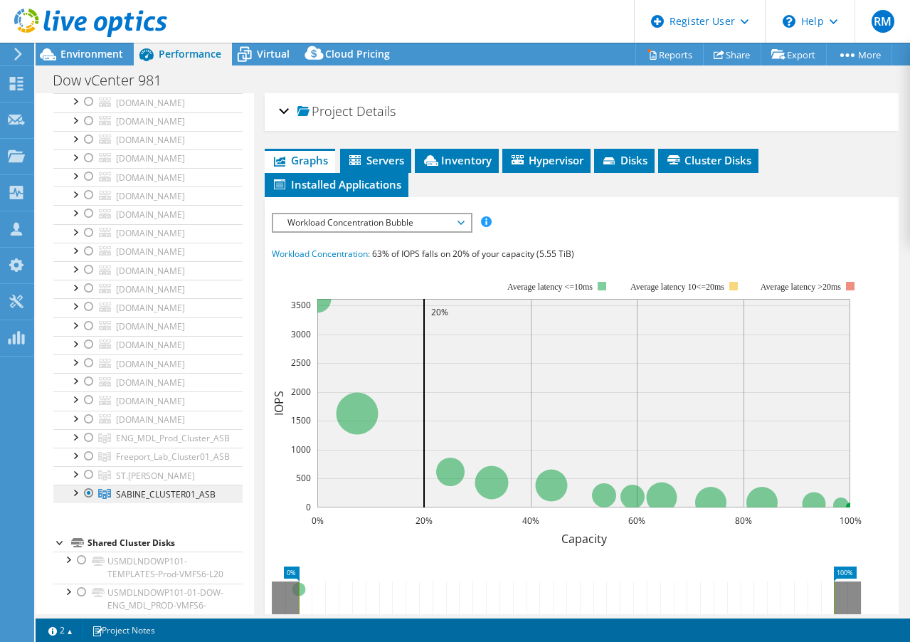
drag, startPoint x: 221, startPoint y: 499, endPoint x: 115, endPoint y: 499, distance: 106.0
click at [115, 499] on link "SABINE_CLUSTER01_ASB" at bounding box center [147, 493] width 189 height 18
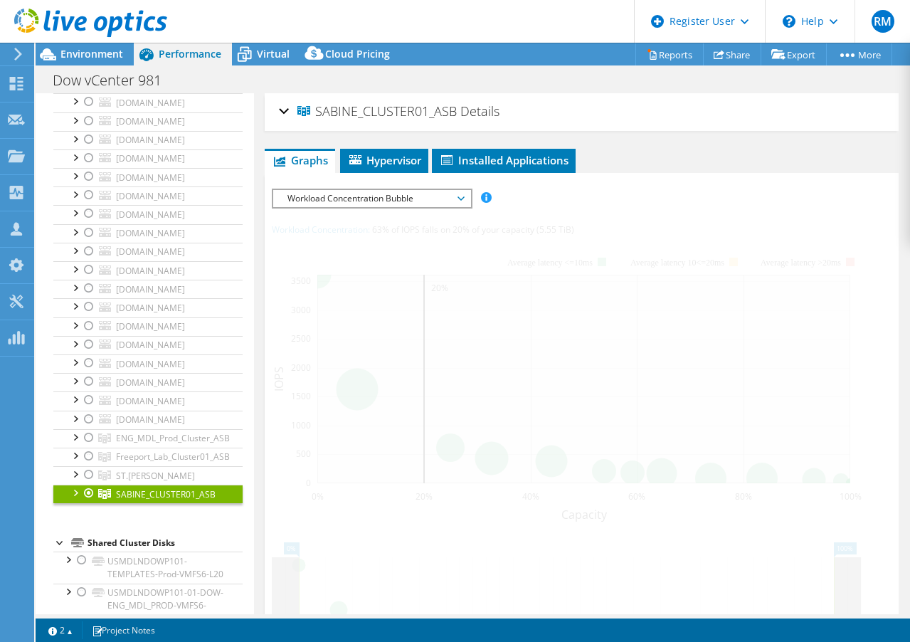
copy span "SABINE_CLUSTER01_ASB"
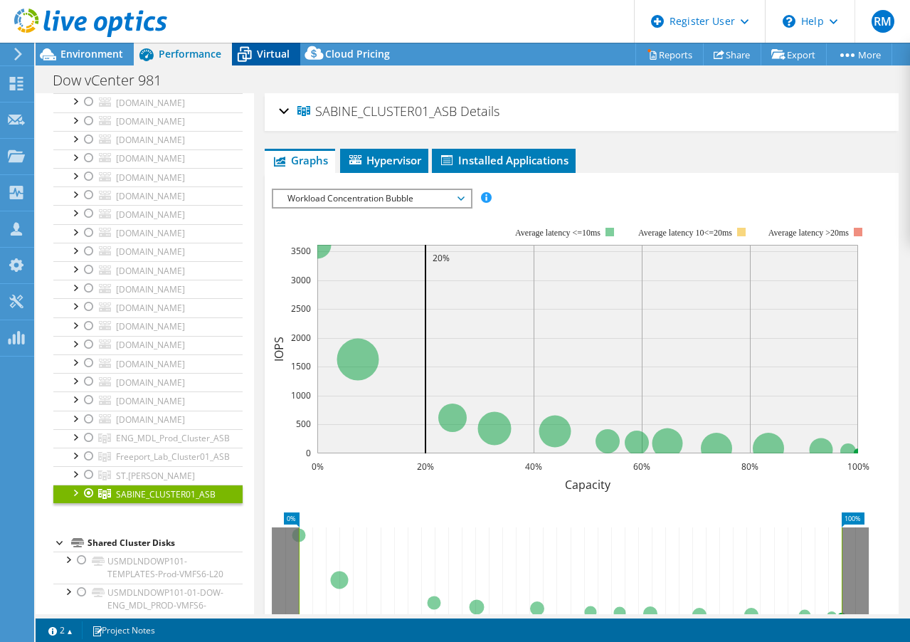
click at [250, 53] on icon at bounding box center [245, 55] width 14 height 11
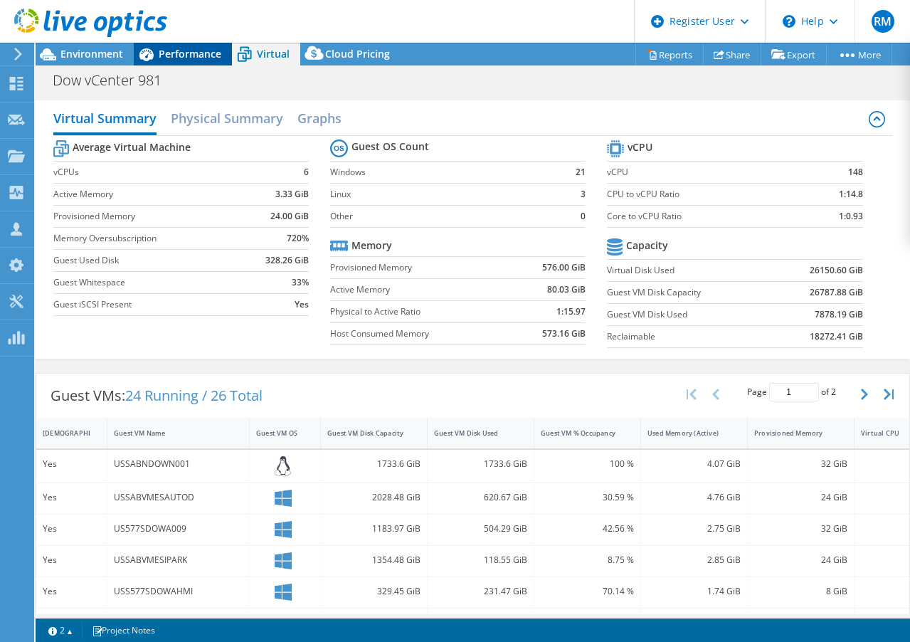
click at [207, 58] on span "Performance" at bounding box center [190, 54] width 63 height 14
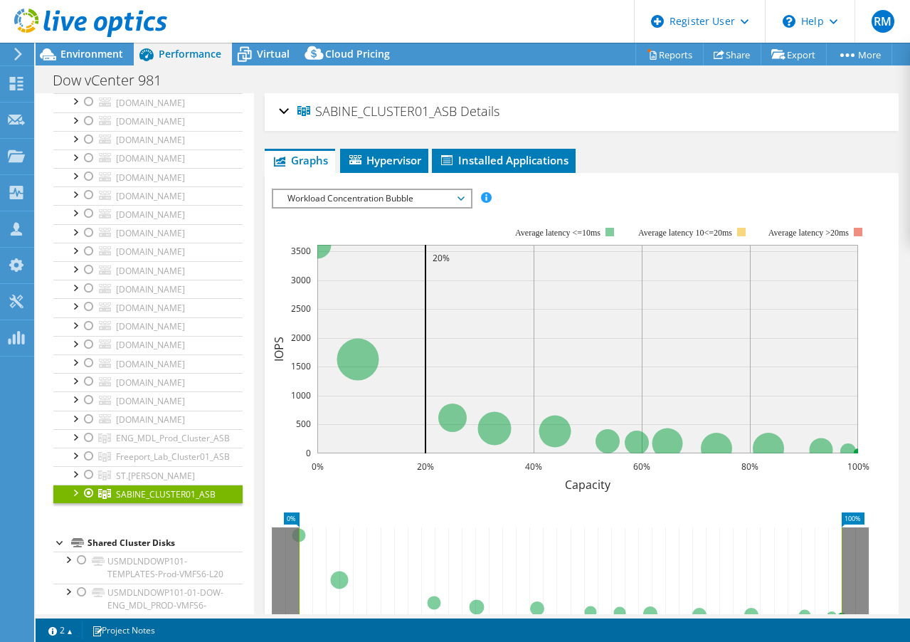
click at [77, 491] on div at bounding box center [75, 491] width 14 height 14
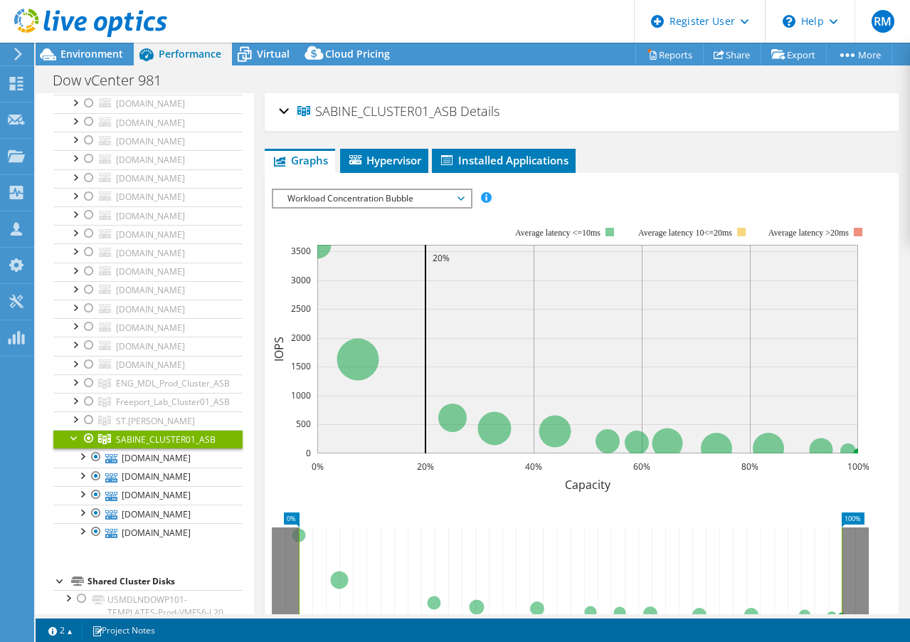
scroll to position [8816, 0]
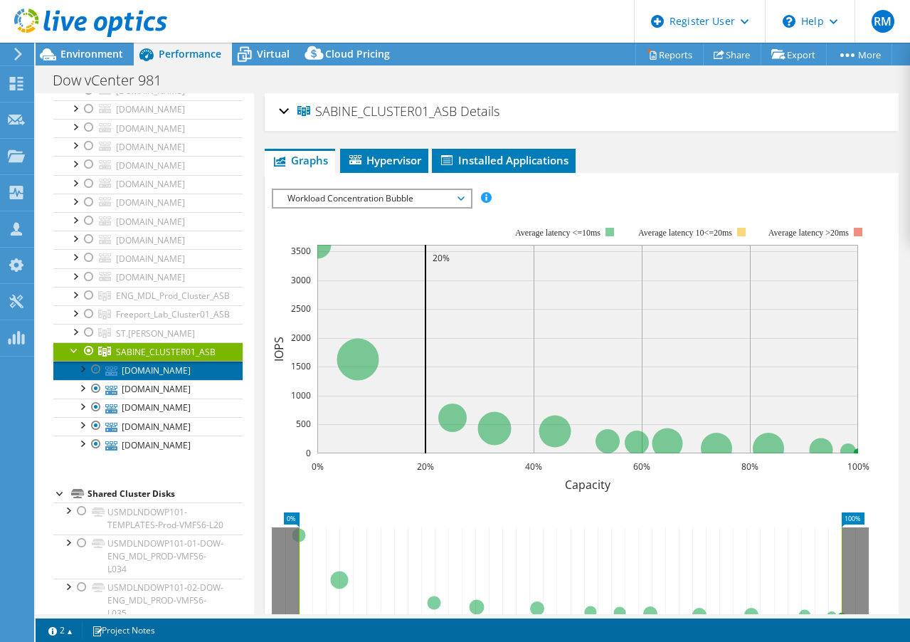
click at [184, 371] on link "[DOMAIN_NAME]" at bounding box center [147, 370] width 189 height 18
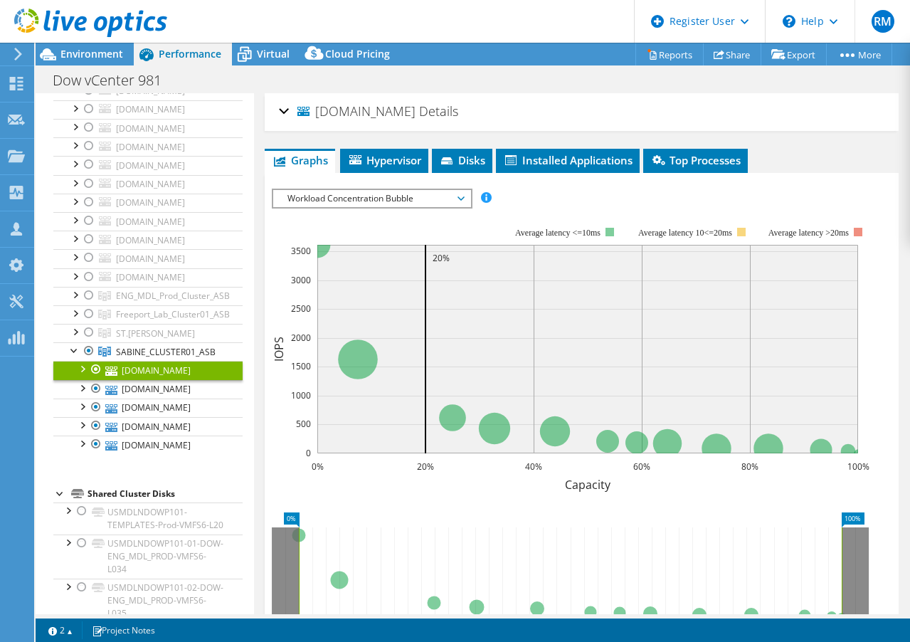
click at [285, 111] on div "[DOMAIN_NAME] Details" at bounding box center [581, 112] width 605 height 31
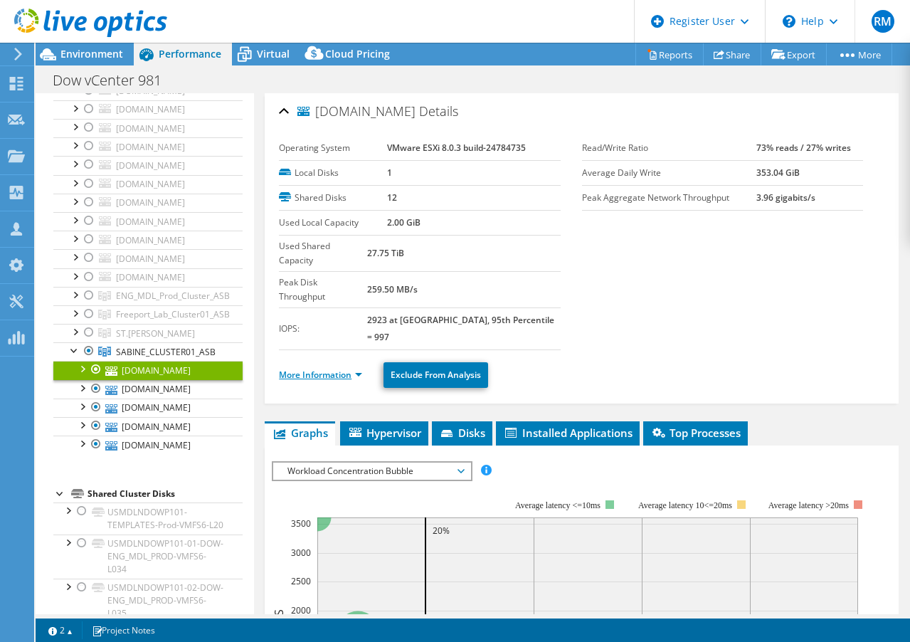
click at [346, 369] on link "More Information" at bounding box center [320, 375] width 83 height 12
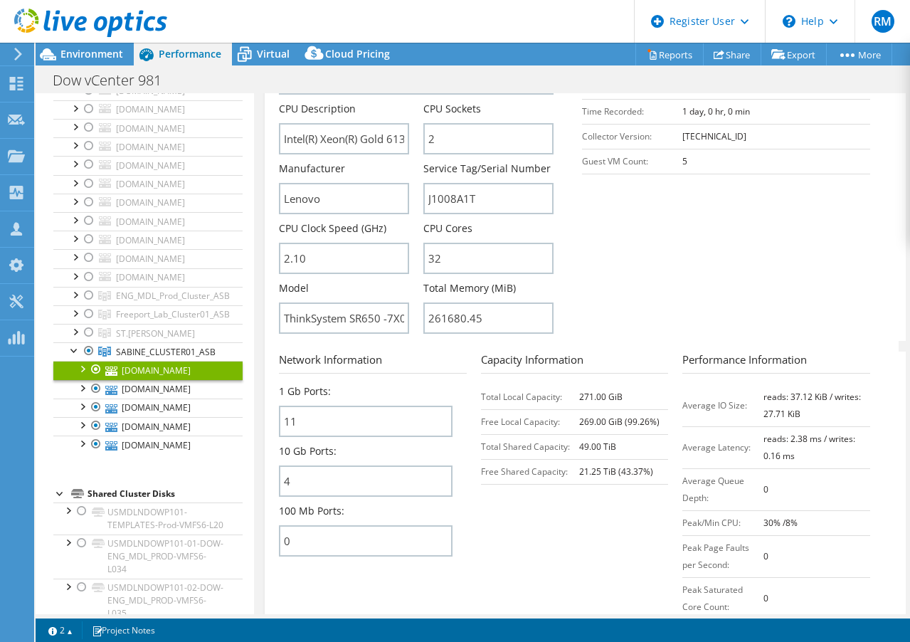
scroll to position [427, 0]
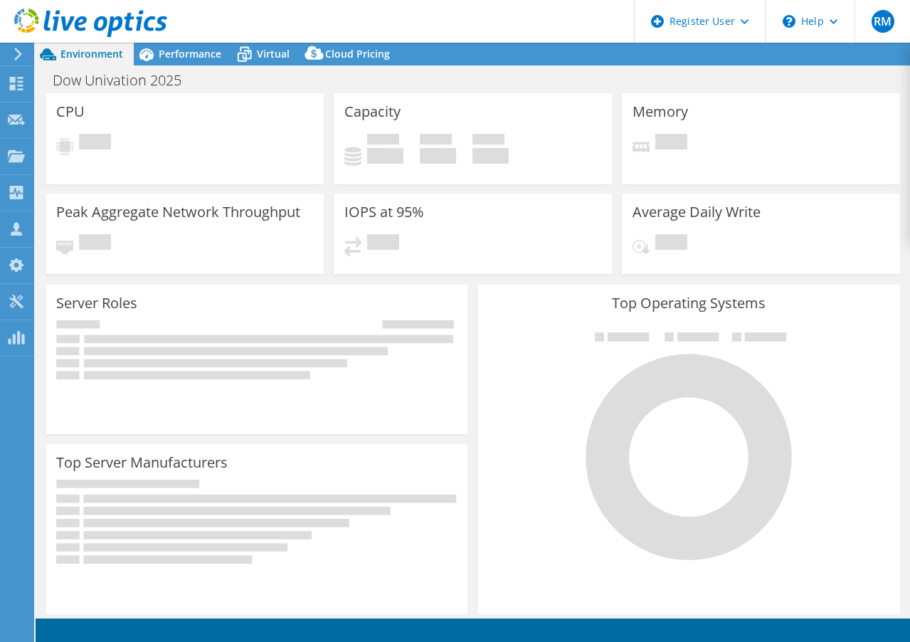
select select "USD"
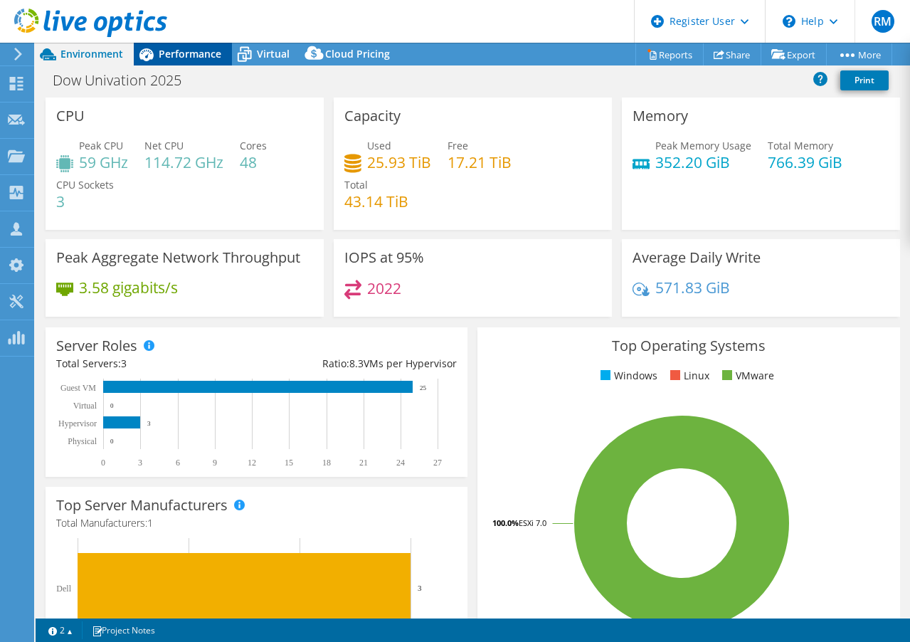
click at [201, 53] on span "Performance" at bounding box center [190, 54] width 63 height 14
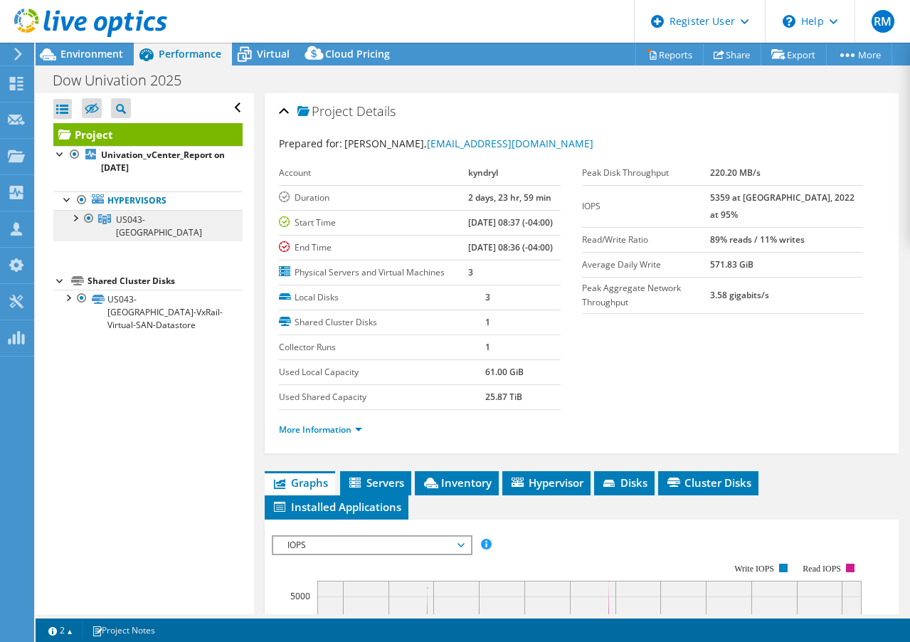
drag, startPoint x: 208, startPoint y: 234, endPoint x: 117, endPoint y: 217, distance: 92.6
click at [117, 217] on link "US043-Houston_TX_Cluster01" at bounding box center [147, 225] width 189 height 31
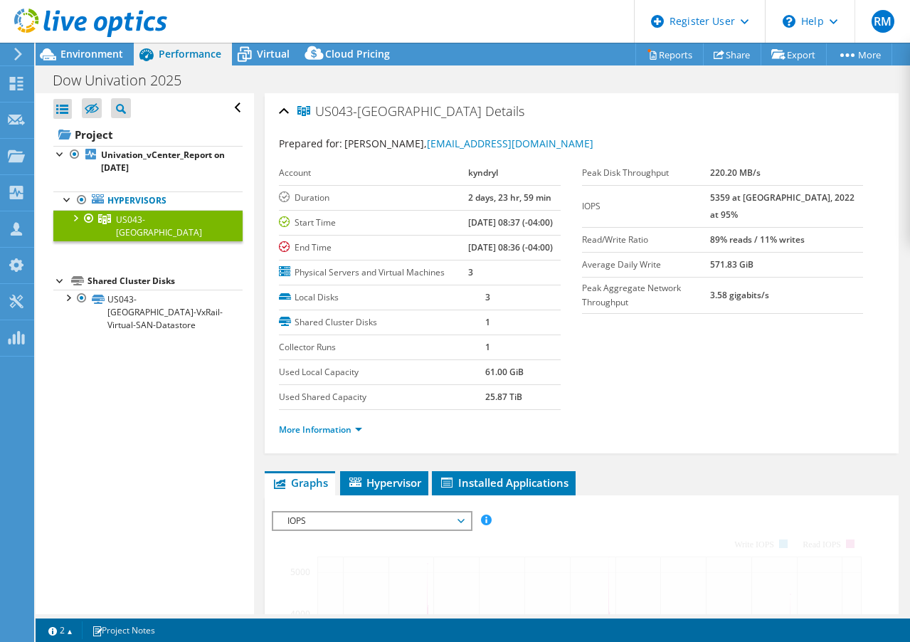
copy span "US043-Houston_TX_Cluster01"
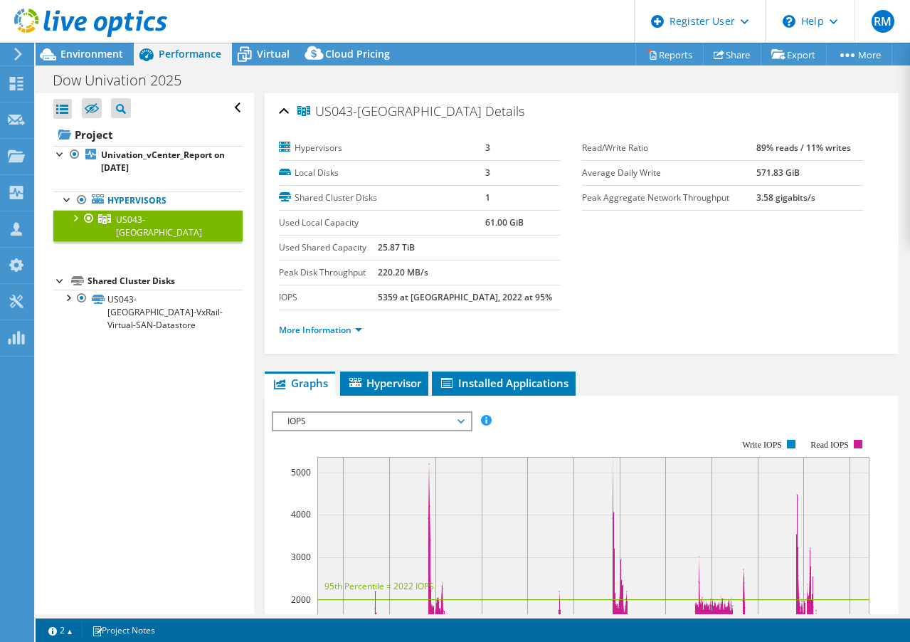
copy span "US043-Houston_TX_Cluster01"
click at [107, 57] on span "Environment" at bounding box center [91, 54] width 63 height 14
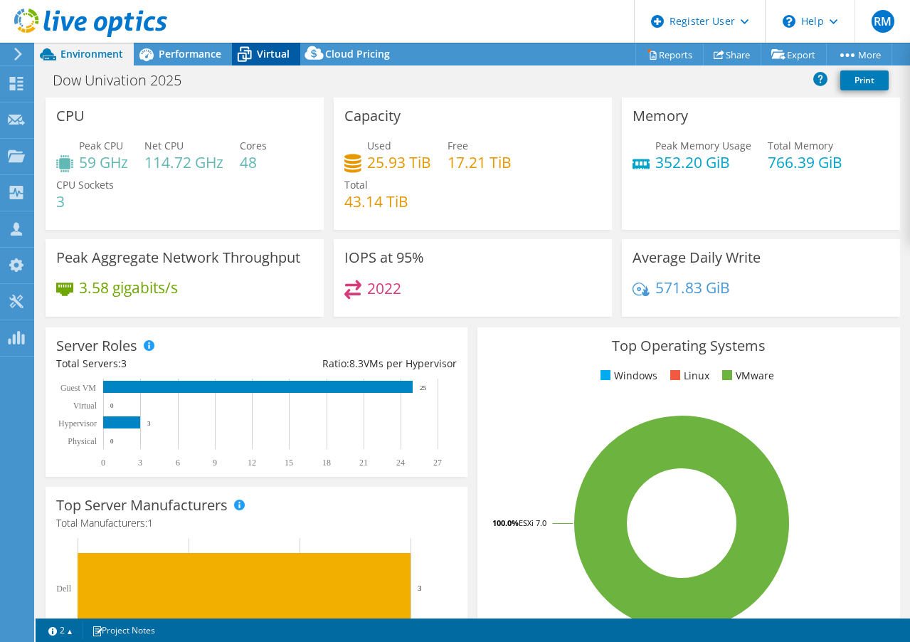
click at [277, 51] on span "Virtual" at bounding box center [273, 54] width 33 height 14
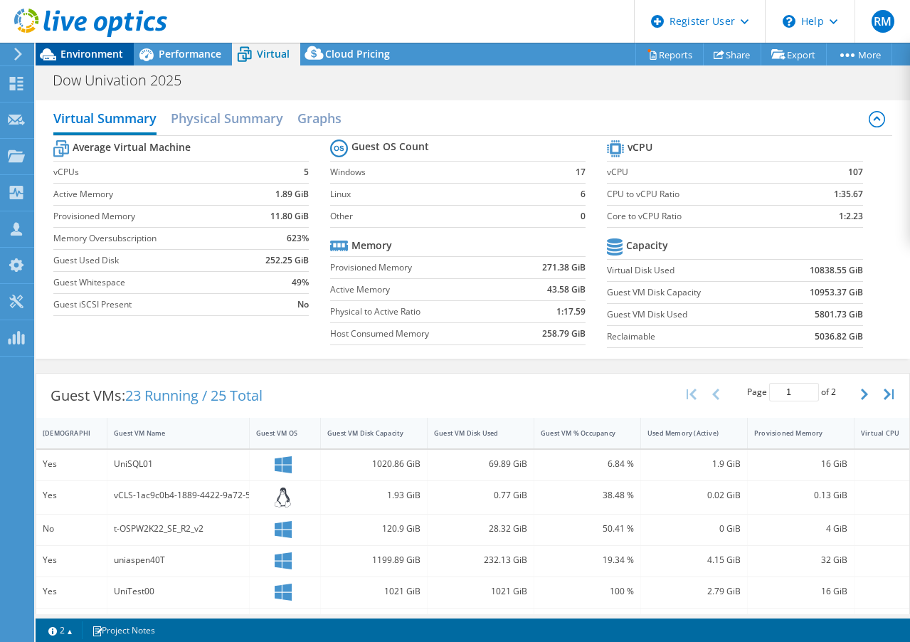
click at [92, 53] on span "Environment" at bounding box center [91, 54] width 63 height 14
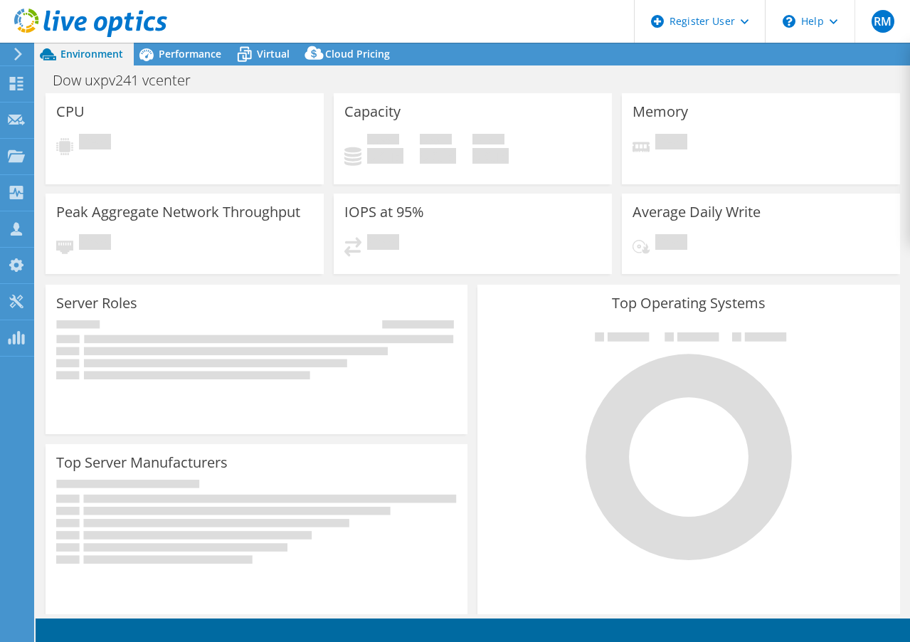
select select "USD"
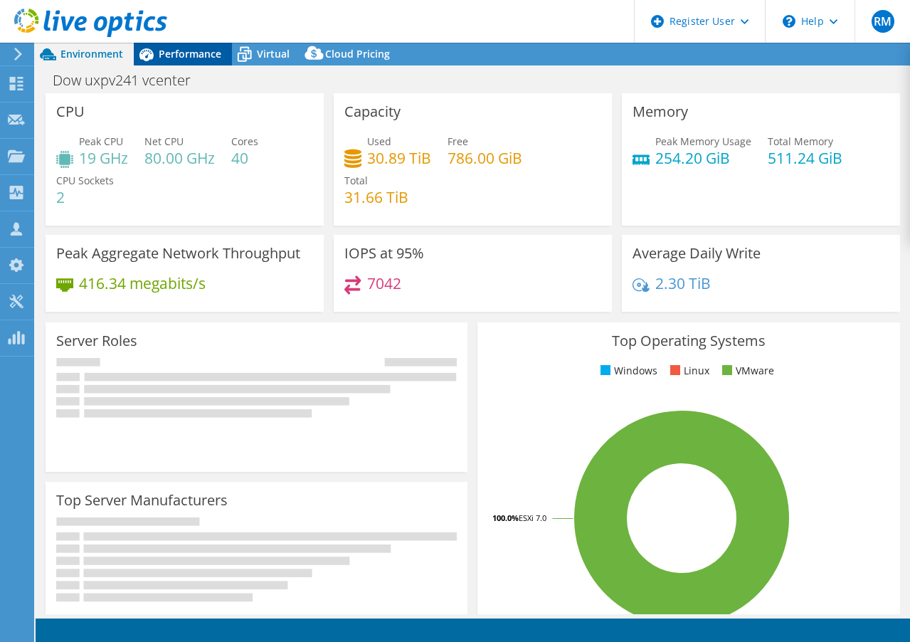
click at [194, 49] on span "Performance" at bounding box center [190, 54] width 63 height 14
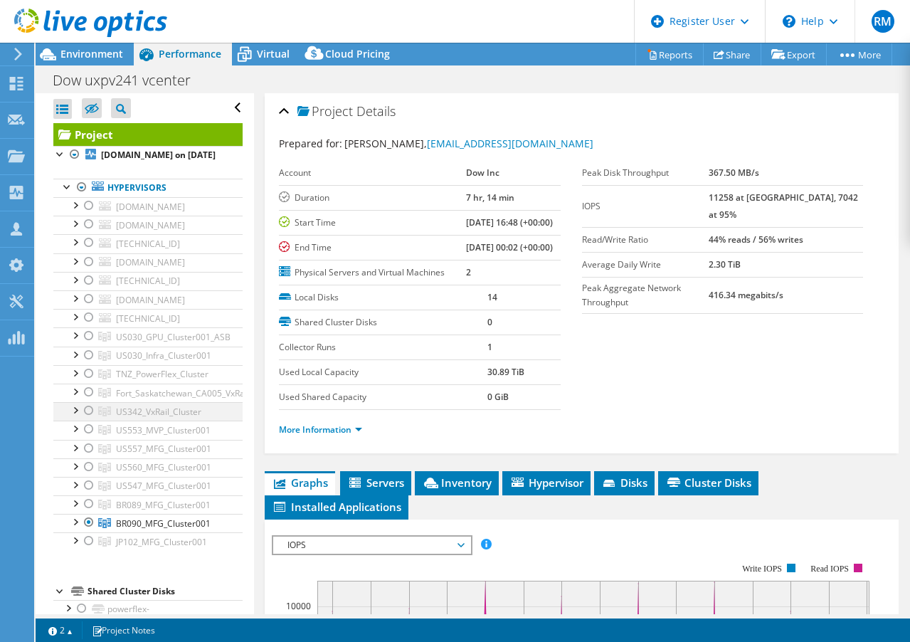
click at [86, 419] on div at bounding box center [89, 410] width 14 height 17
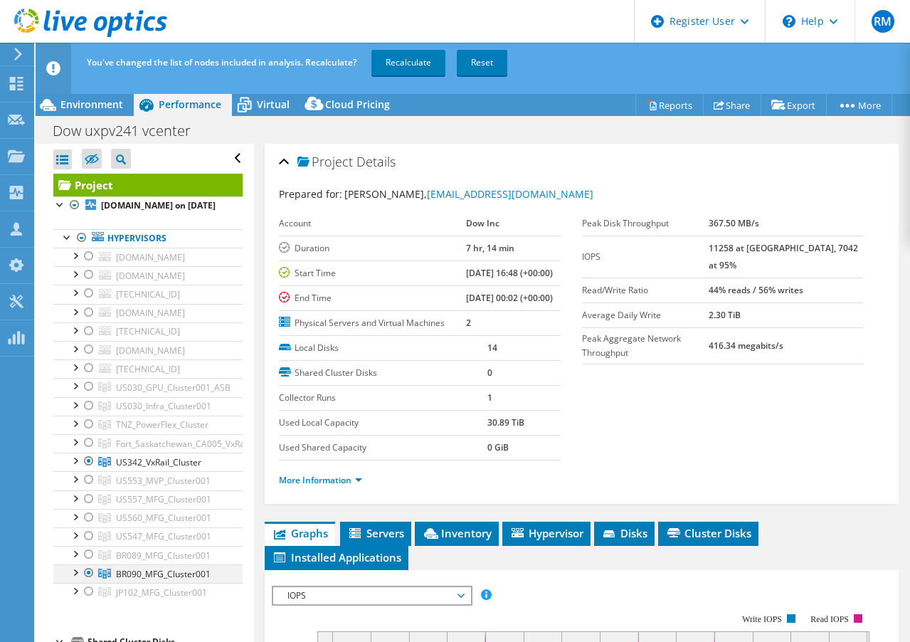
click at [86, 581] on div at bounding box center [89, 572] width 14 height 17
click at [421, 60] on link "Recalculate" at bounding box center [408, 63] width 74 height 26
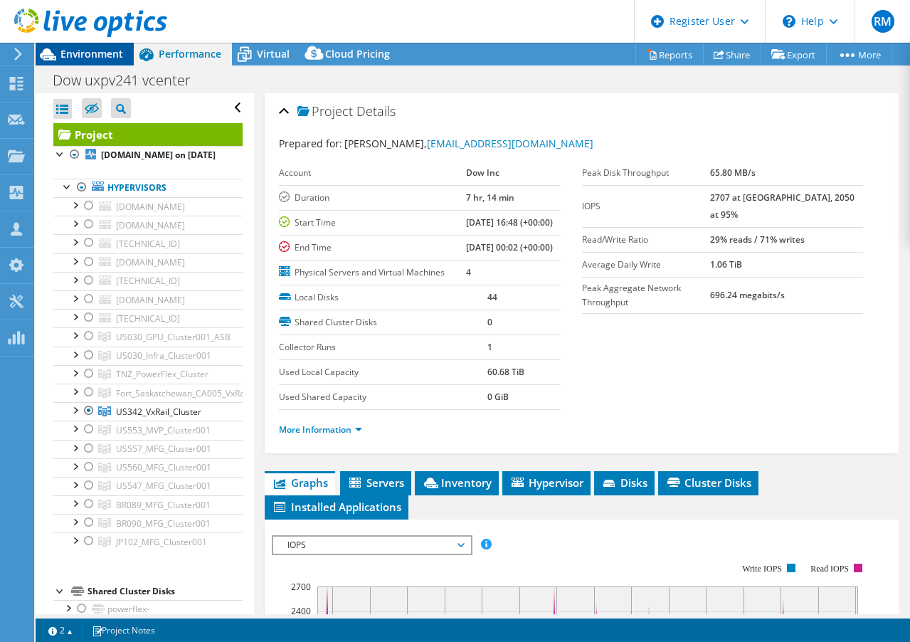
drag, startPoint x: 82, startPoint y: 48, endPoint x: 102, endPoint y: 48, distance: 20.6
click at [82, 48] on span "Environment" at bounding box center [91, 54] width 63 height 14
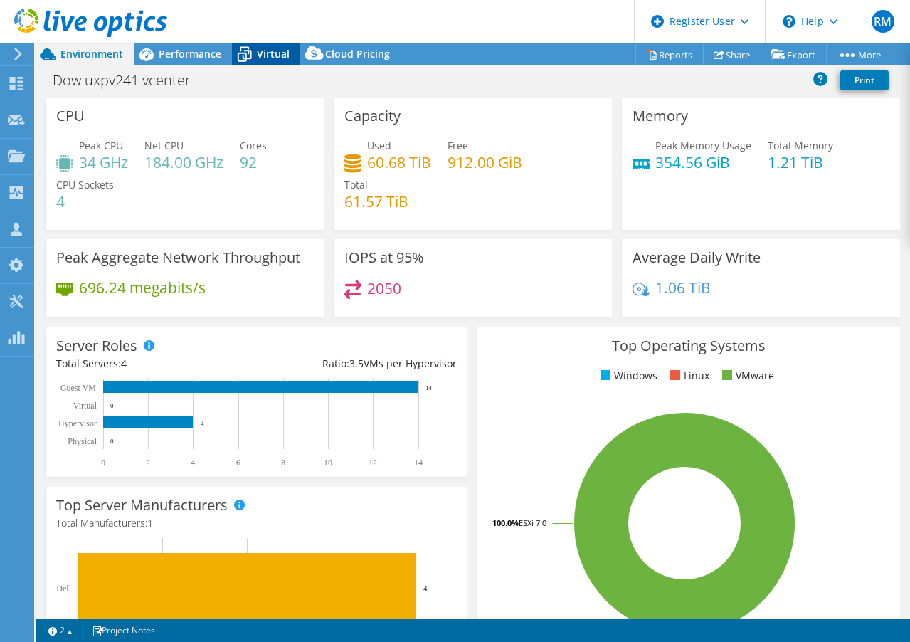
click at [235, 48] on icon at bounding box center [244, 54] width 25 height 25
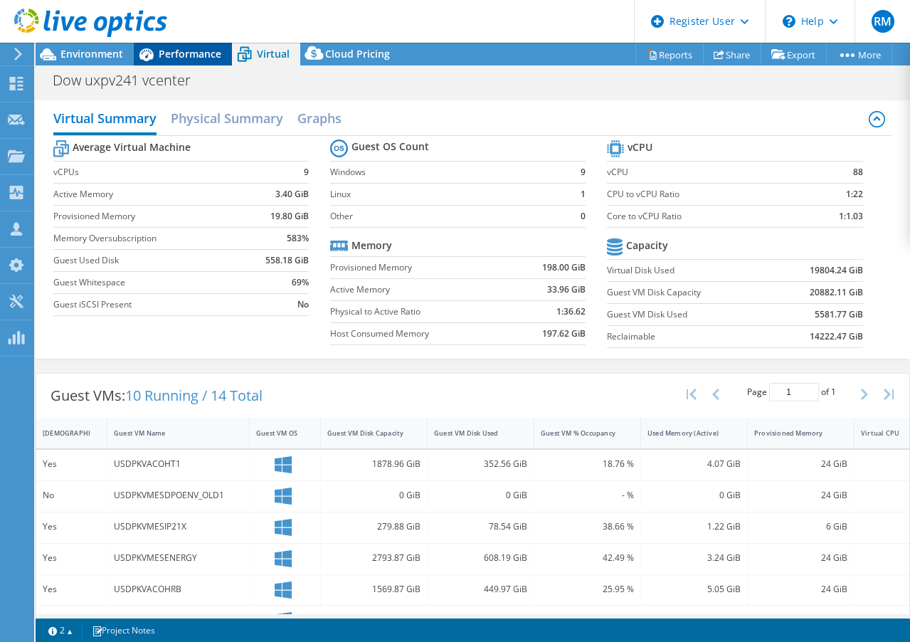
click at [193, 51] on span "Performance" at bounding box center [190, 54] width 63 height 14
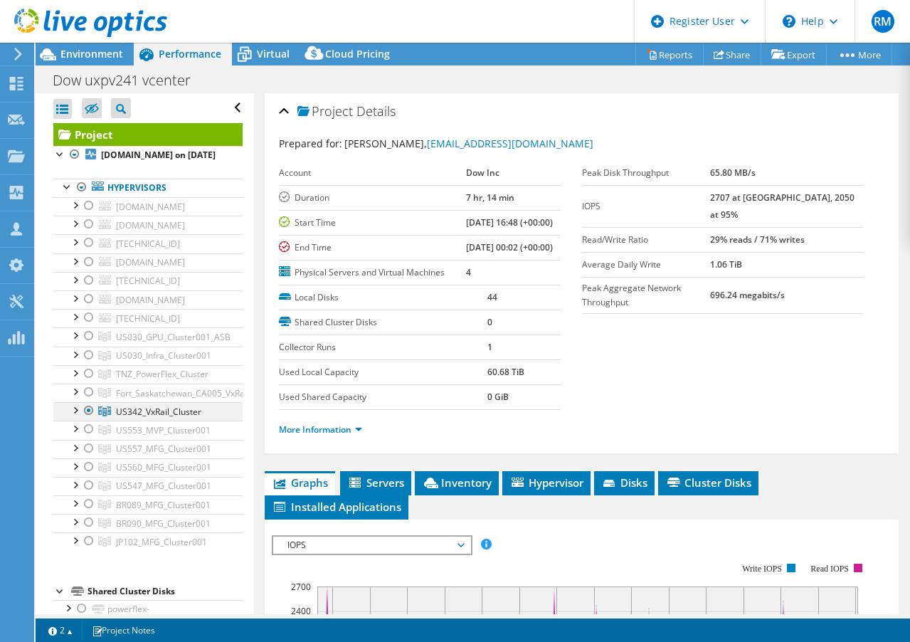
click at [77, 416] on div at bounding box center [75, 409] width 14 height 14
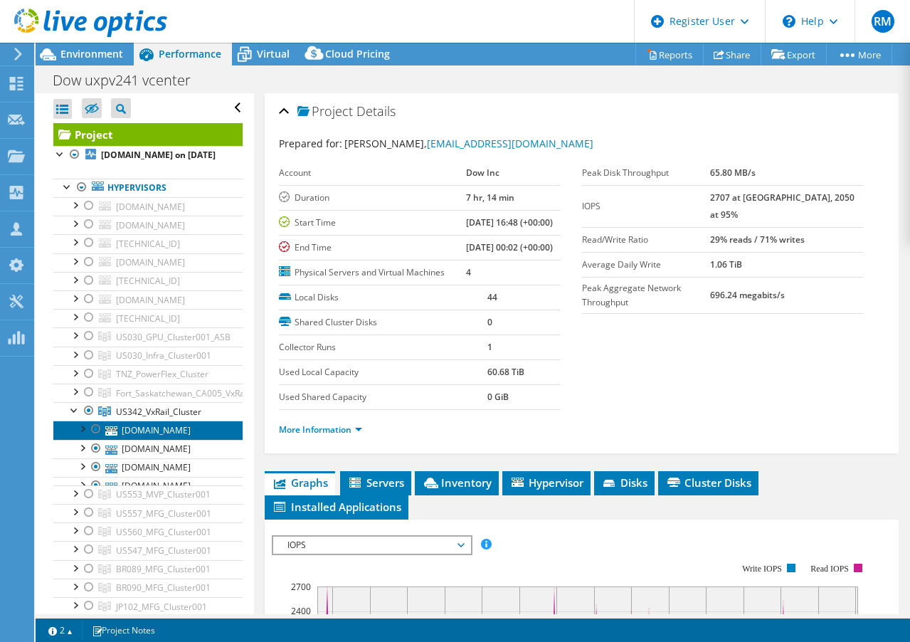
click at [176, 439] on link "usdpkvesx103.dow.com" at bounding box center [147, 429] width 189 height 18
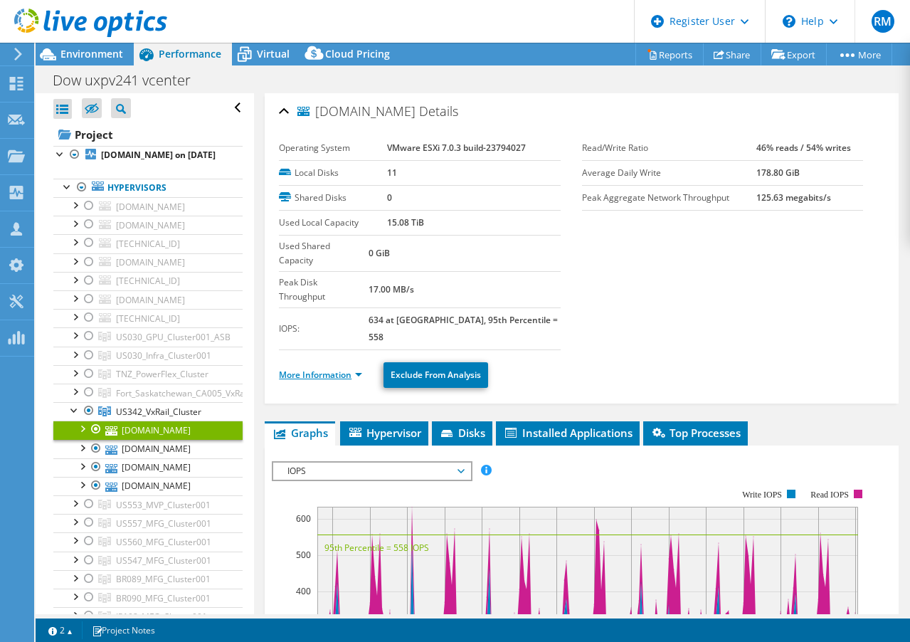
click at [342, 369] on link "More Information" at bounding box center [320, 375] width 83 height 12
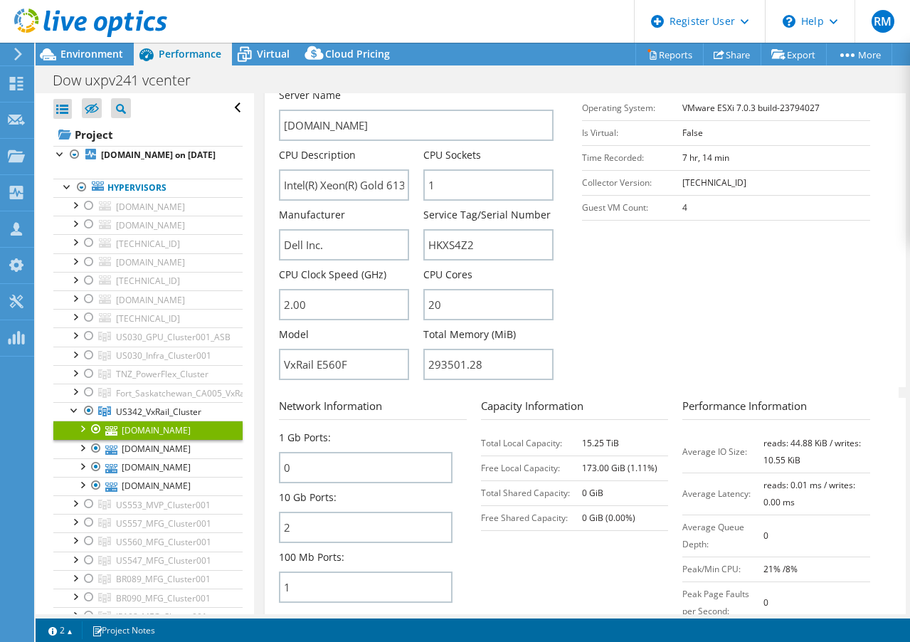
scroll to position [356, 0]
drag, startPoint x: 203, startPoint y: 422, endPoint x: 115, endPoint y: 424, distance: 88.2
click at [115, 420] on link "US342_VxRail_Cluster" at bounding box center [147, 411] width 189 height 18
copy span "US342_VxRail_Cluster"
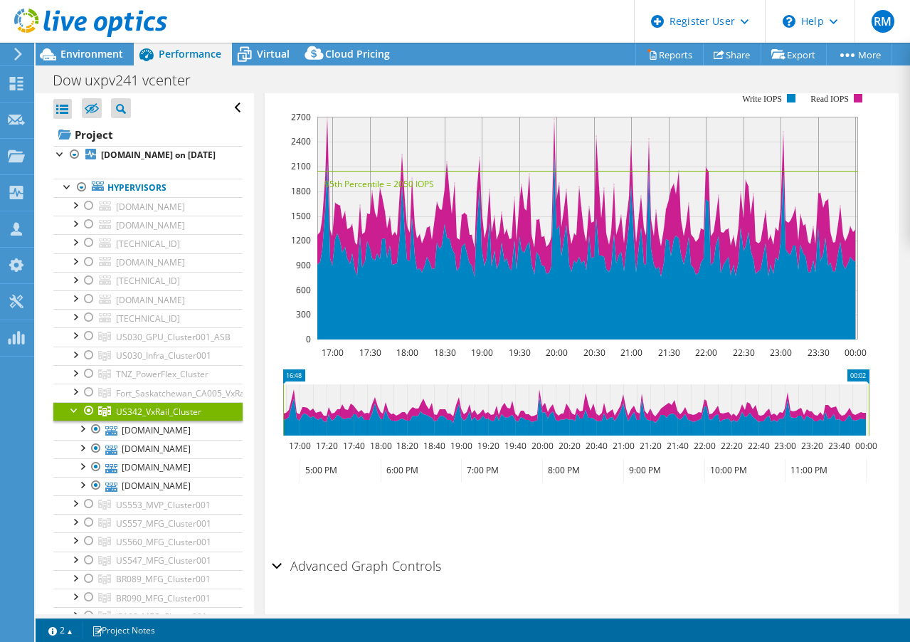
scroll to position [337, 0]
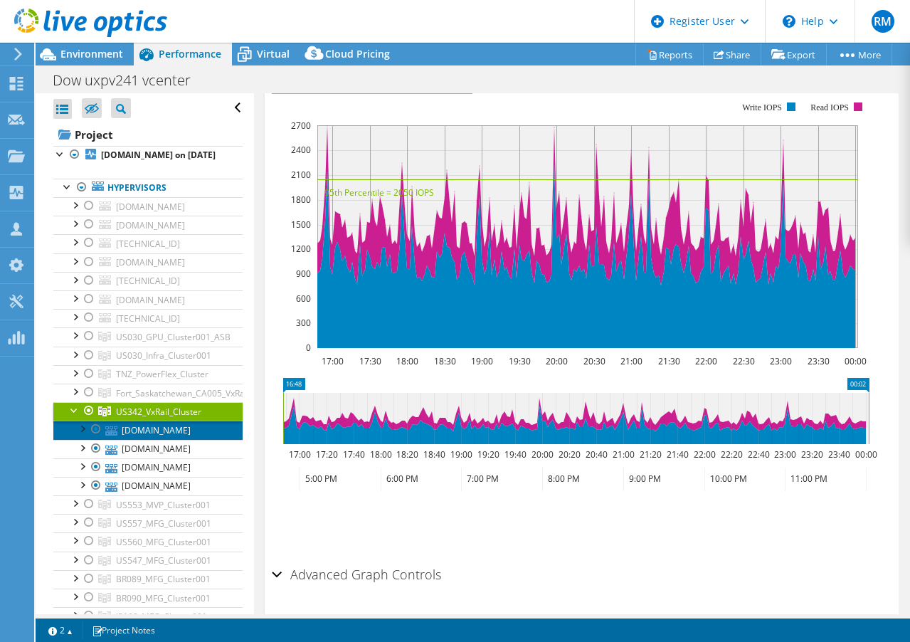
click at [148, 439] on link "usdpkvesx103.dow.com" at bounding box center [147, 429] width 189 height 18
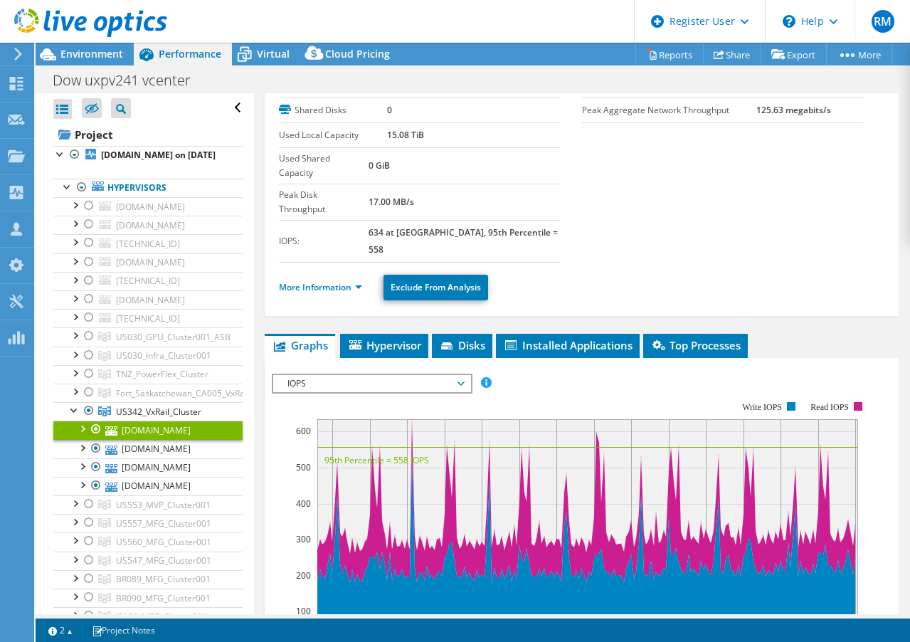
scroll to position [63, 0]
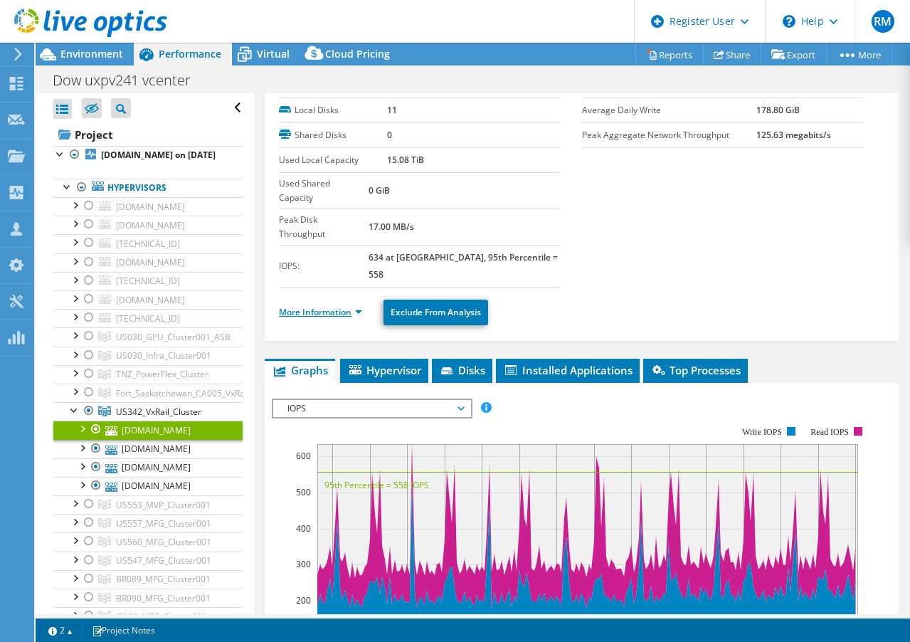
click at [343, 306] on link "More Information" at bounding box center [320, 312] width 83 height 12
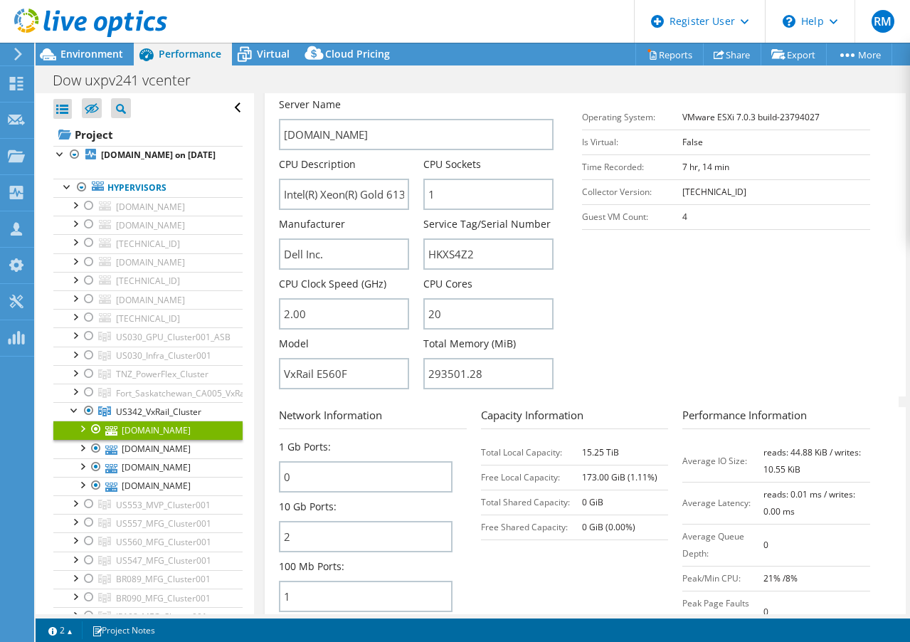
scroll to position [347, 0]
click at [443, 237] on input "HKXS4Z2" at bounding box center [488, 252] width 130 height 31
click at [51, 47] on div at bounding box center [83, 24] width 167 height 48
click at [60, 51] on span "Environment" at bounding box center [91, 54] width 63 height 14
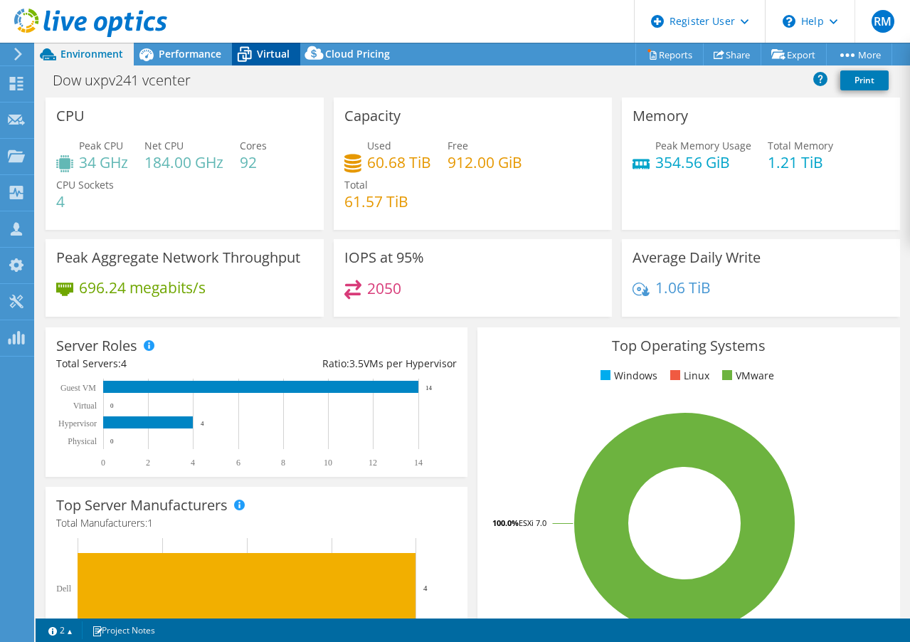
click at [272, 63] on div "Virtual" at bounding box center [266, 54] width 68 height 23
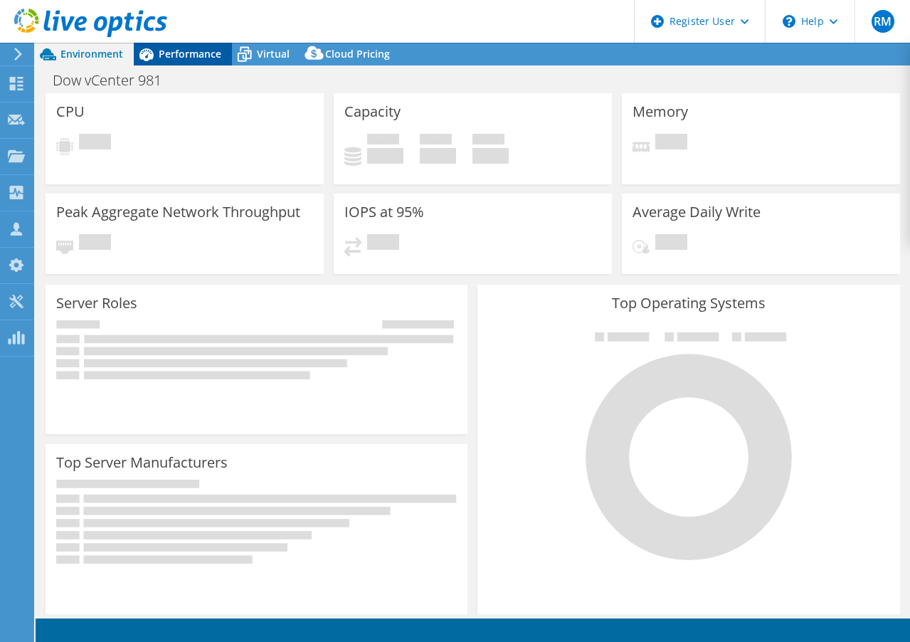
select select "USD"
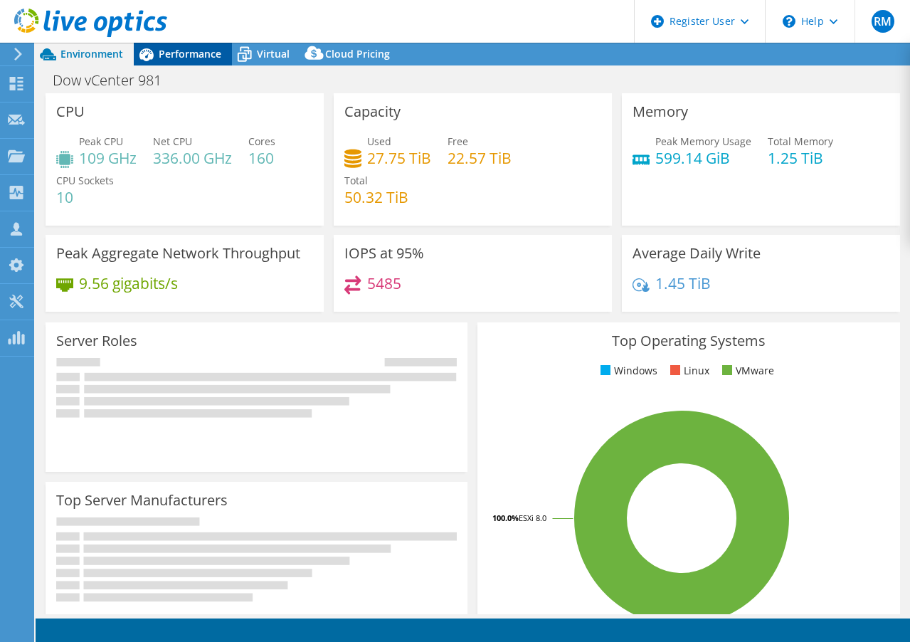
click at [189, 49] on span "Performance" at bounding box center [190, 54] width 63 height 14
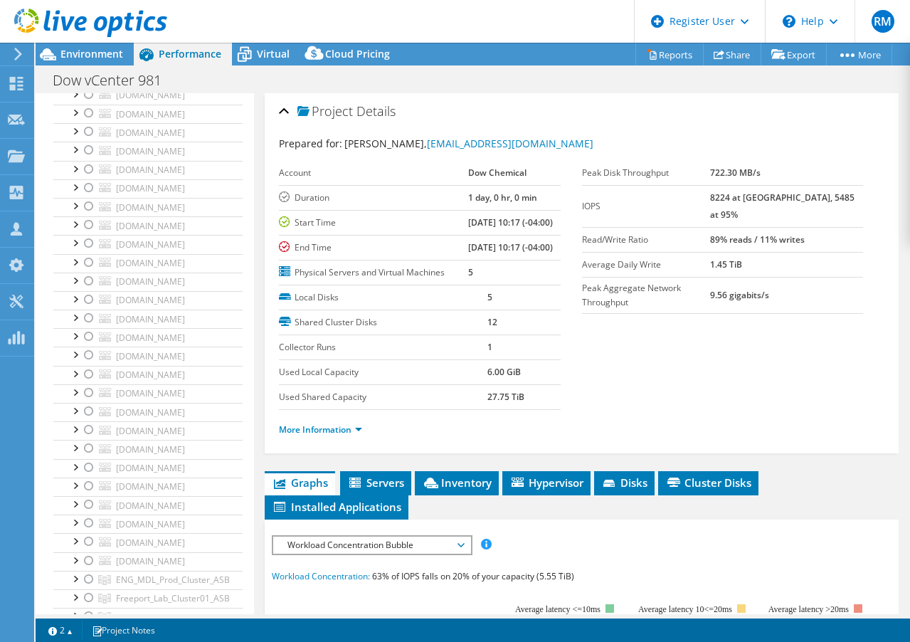
scroll to position [8782, 0]
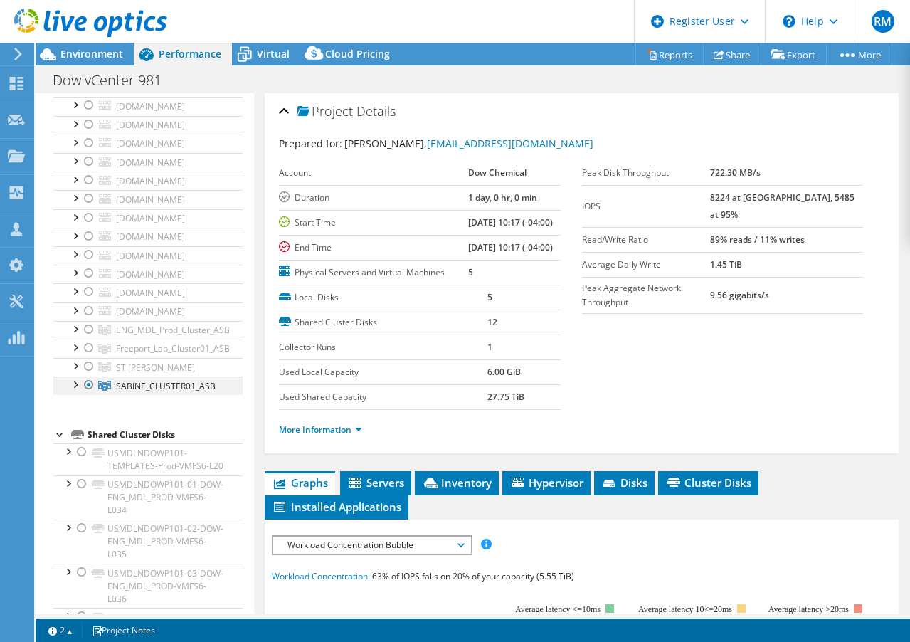
click at [78, 388] on div at bounding box center [75, 383] width 14 height 14
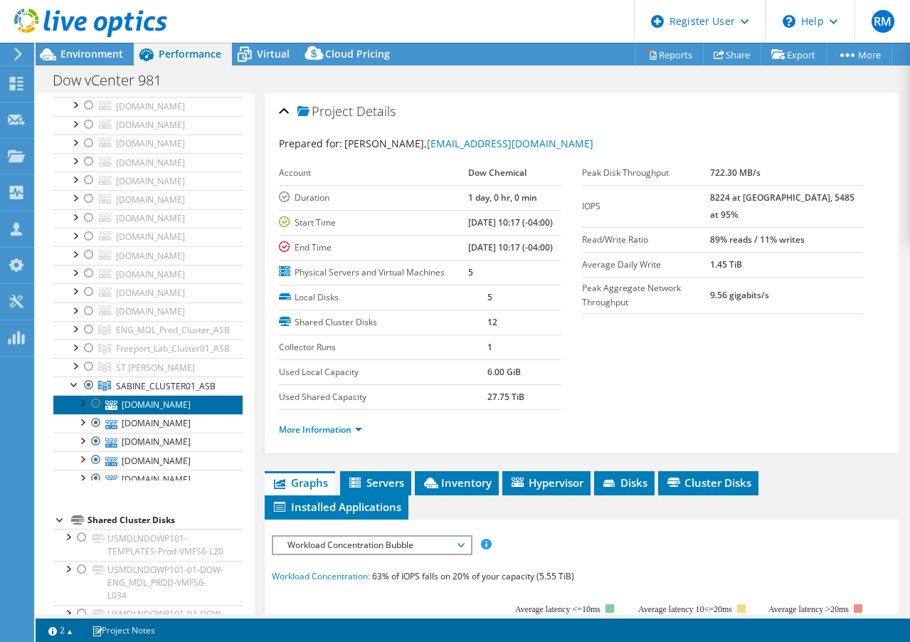
click at [166, 403] on link "[DOMAIN_NAME]" at bounding box center [147, 404] width 189 height 18
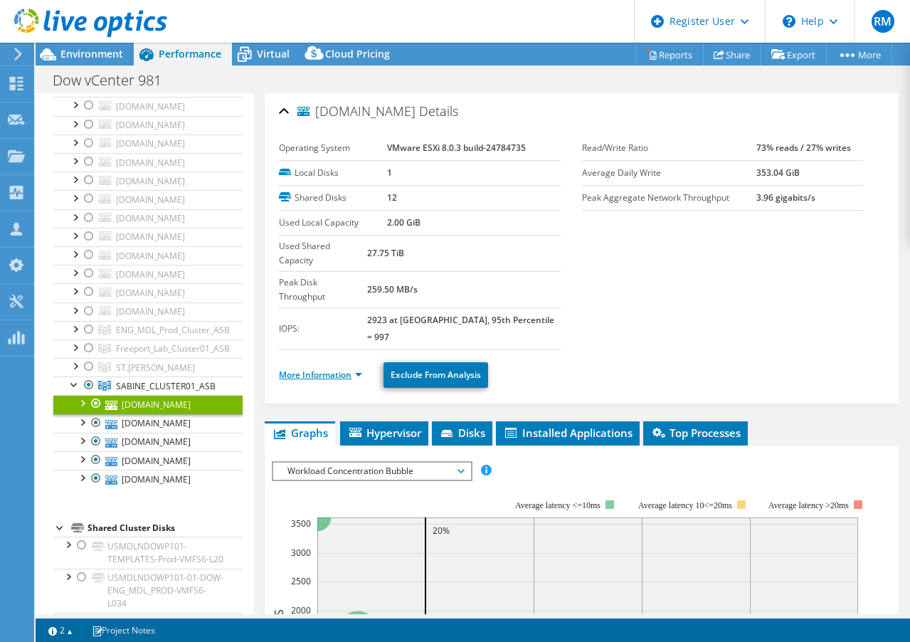
click at [321, 369] on link "More Information" at bounding box center [320, 375] width 83 height 12
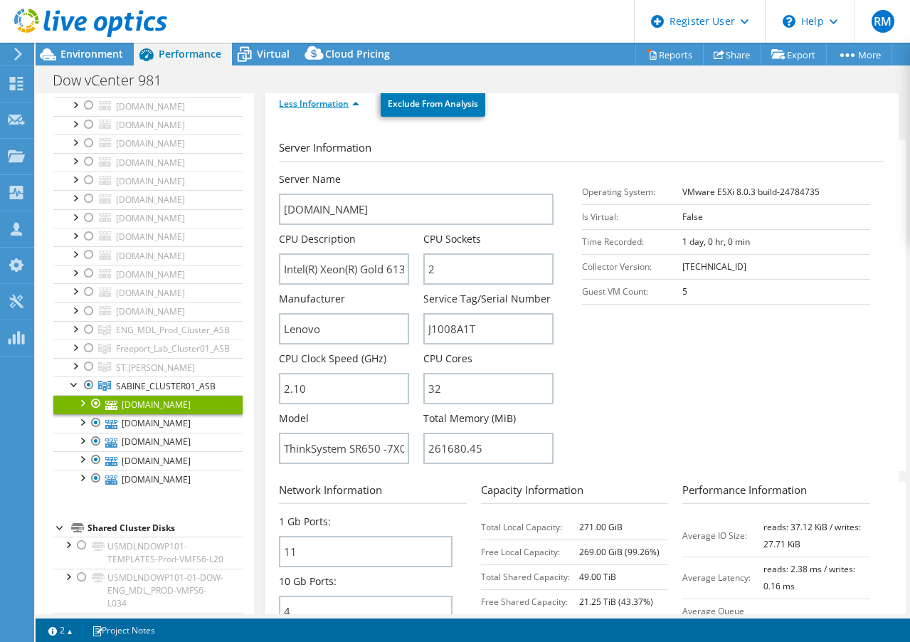
scroll to position [285, 0]
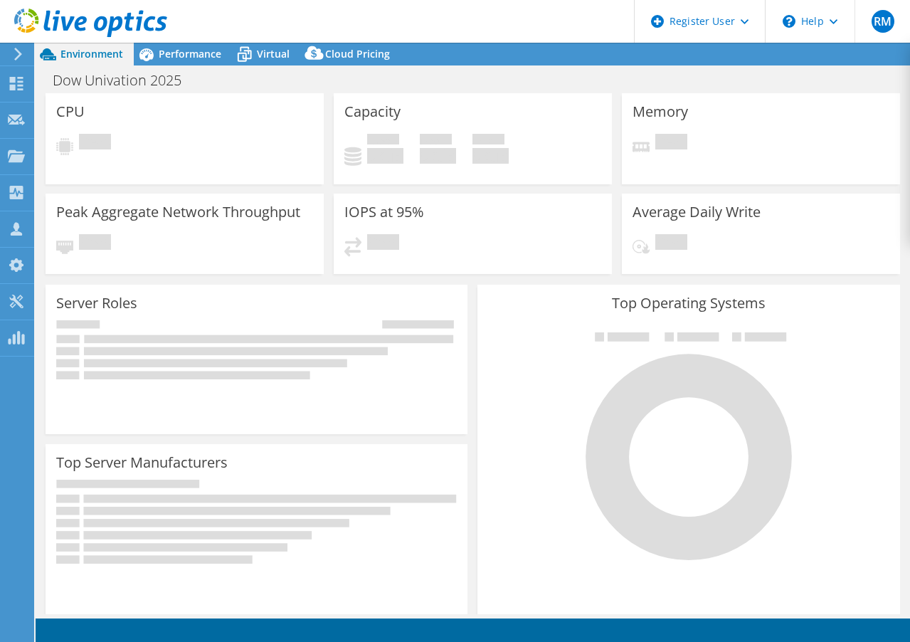
select select "USD"
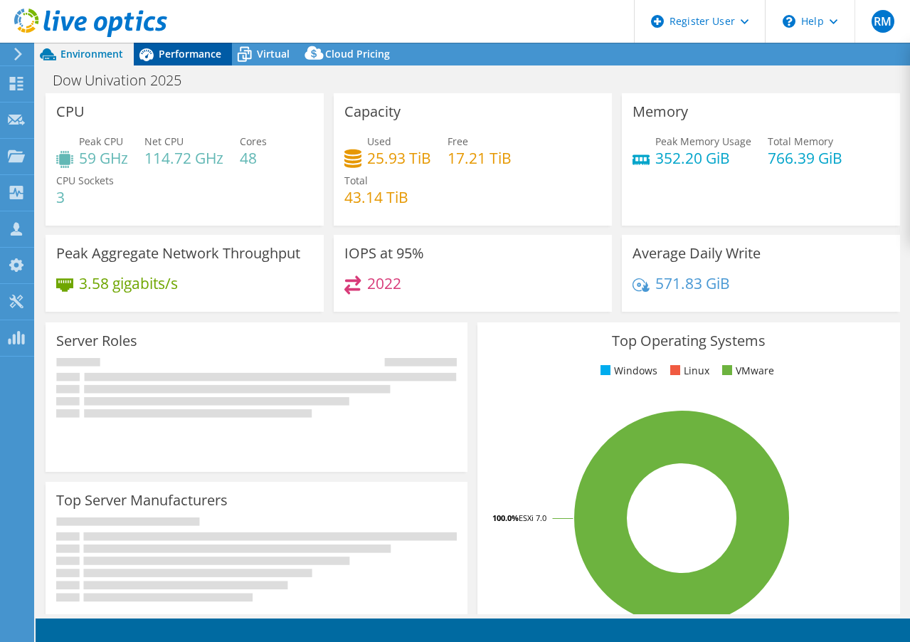
click at [193, 51] on span "Performance" at bounding box center [190, 54] width 63 height 14
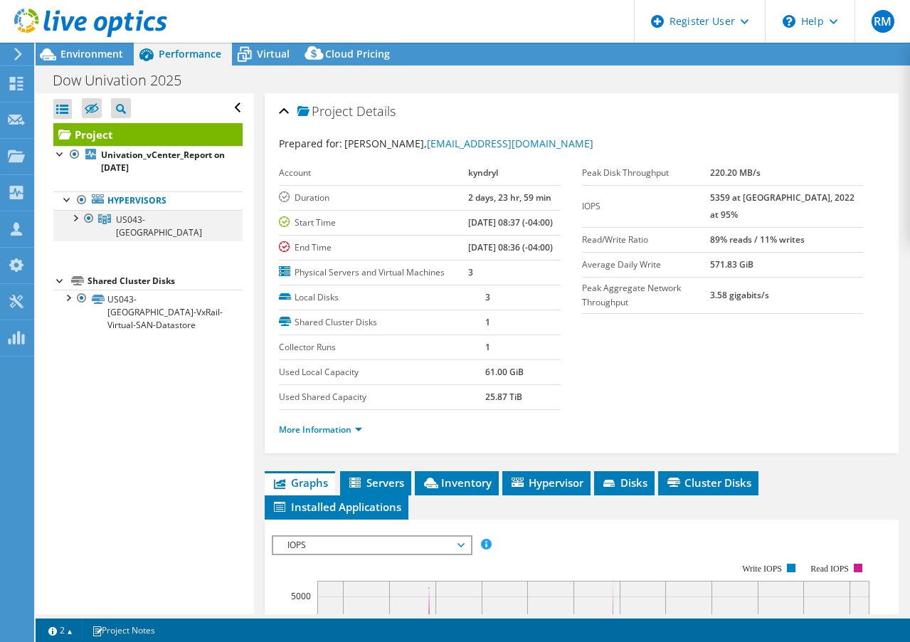
click at [75, 220] on div at bounding box center [75, 217] width 14 height 14
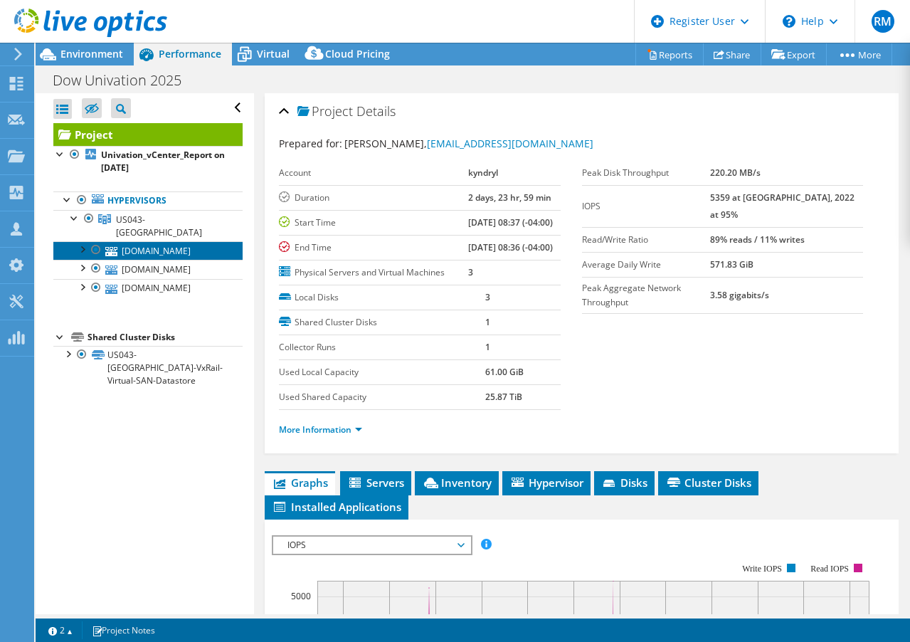
click at [167, 250] on link "[DOMAIN_NAME]" at bounding box center [147, 250] width 189 height 18
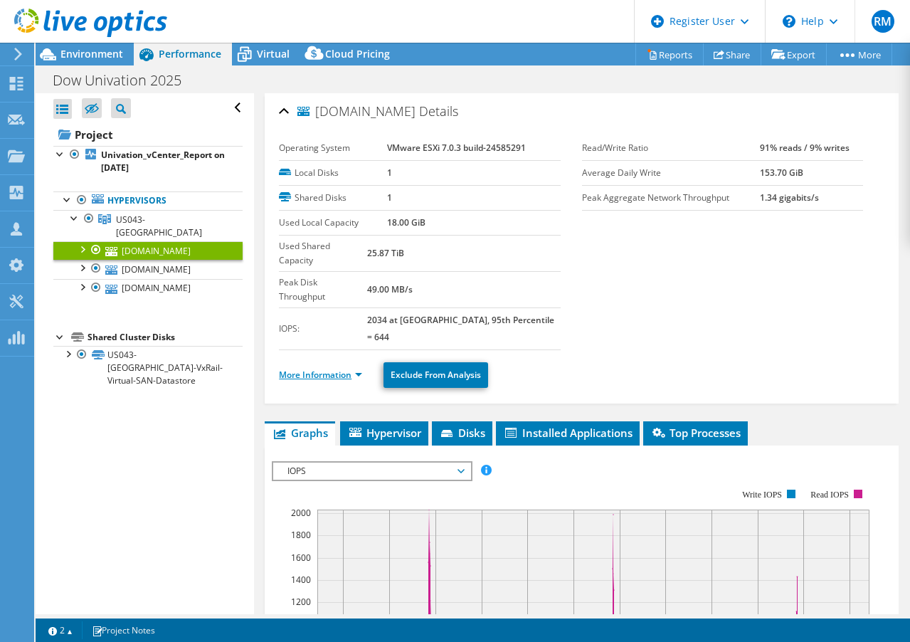
click at [328, 369] on link "More Information" at bounding box center [320, 375] width 83 height 12
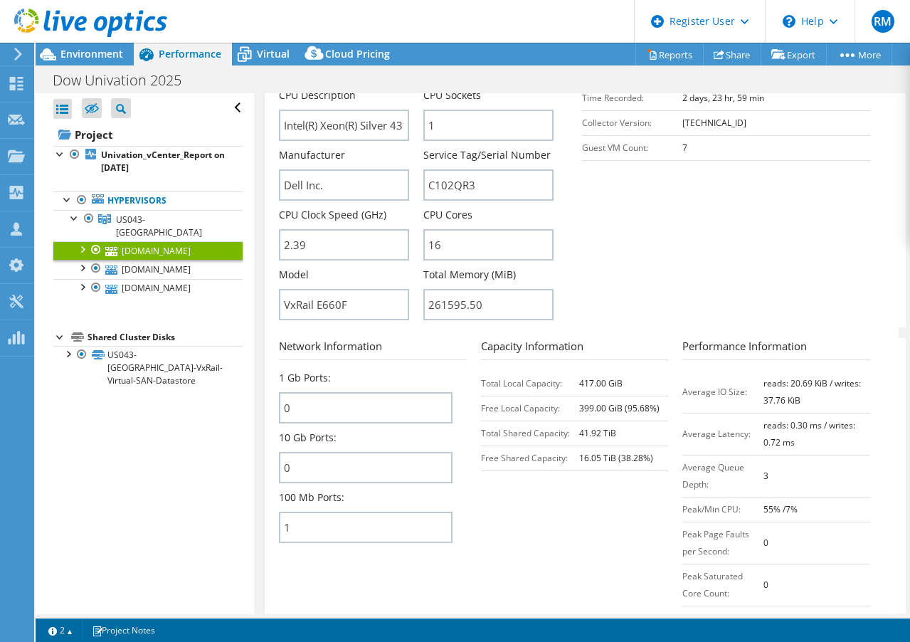
scroll to position [427, 0]
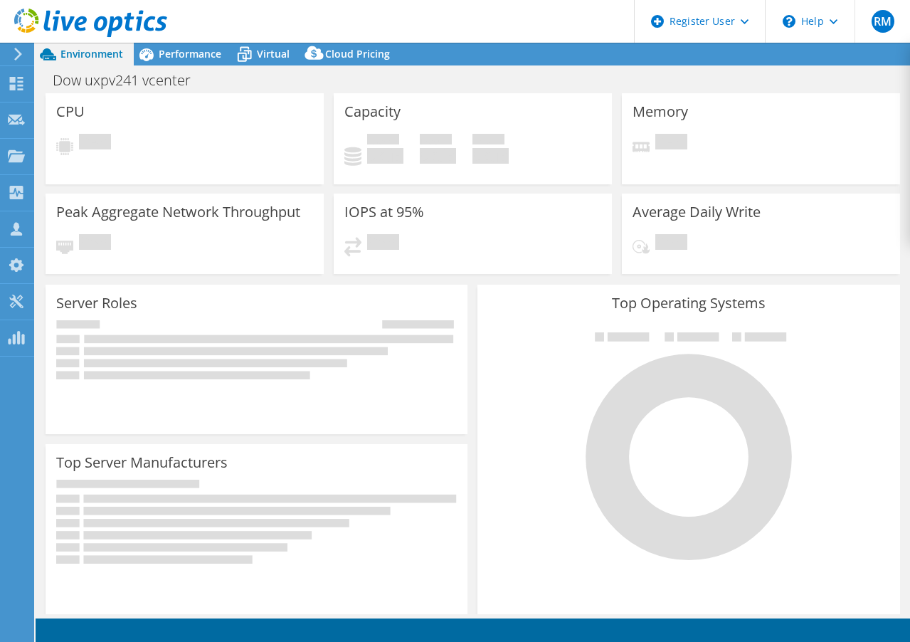
select select "USD"
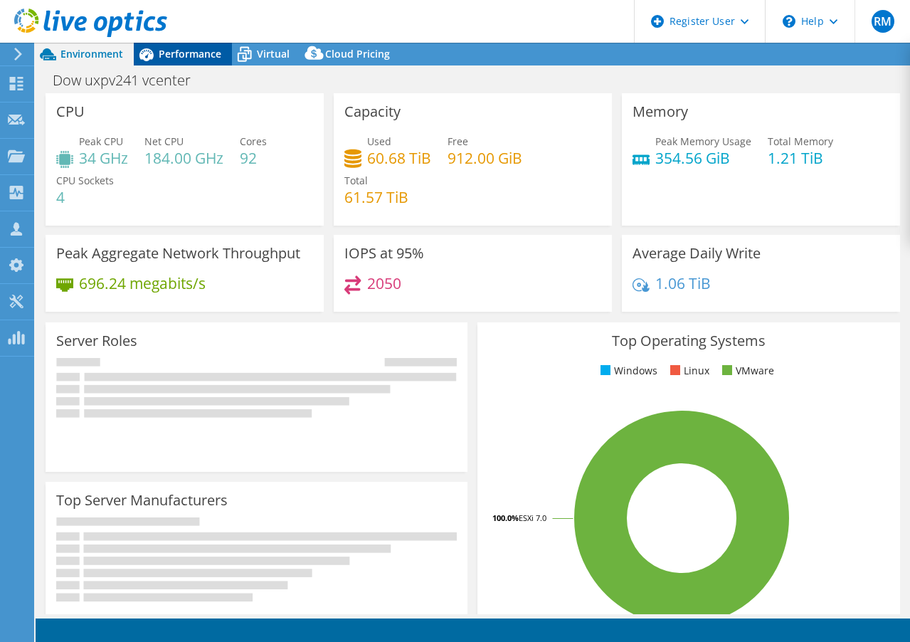
click at [176, 51] on span "Performance" at bounding box center [190, 54] width 63 height 14
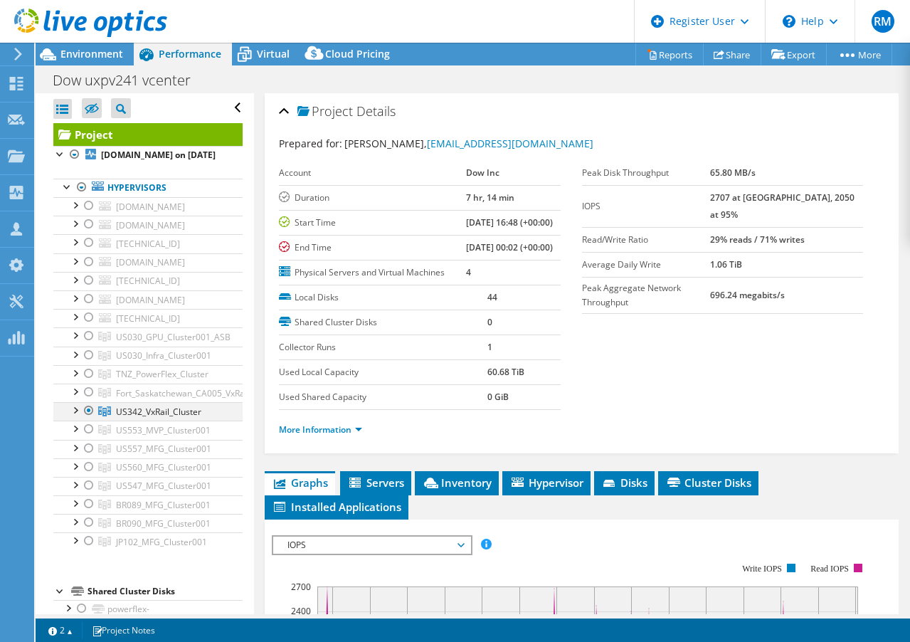
click at [72, 416] on div at bounding box center [75, 409] width 14 height 14
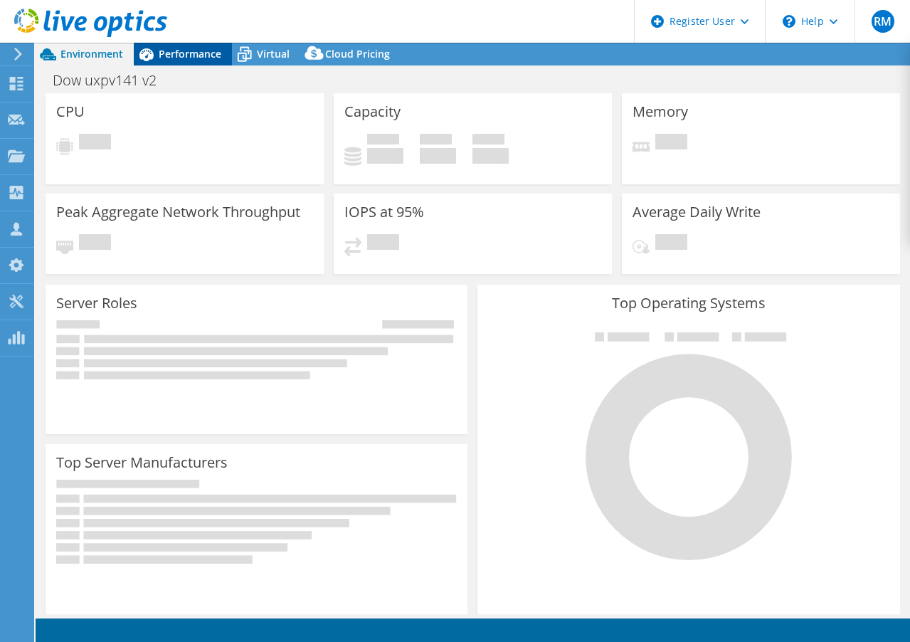
select select "USD"
click at [186, 58] on span "Performance" at bounding box center [190, 54] width 63 height 14
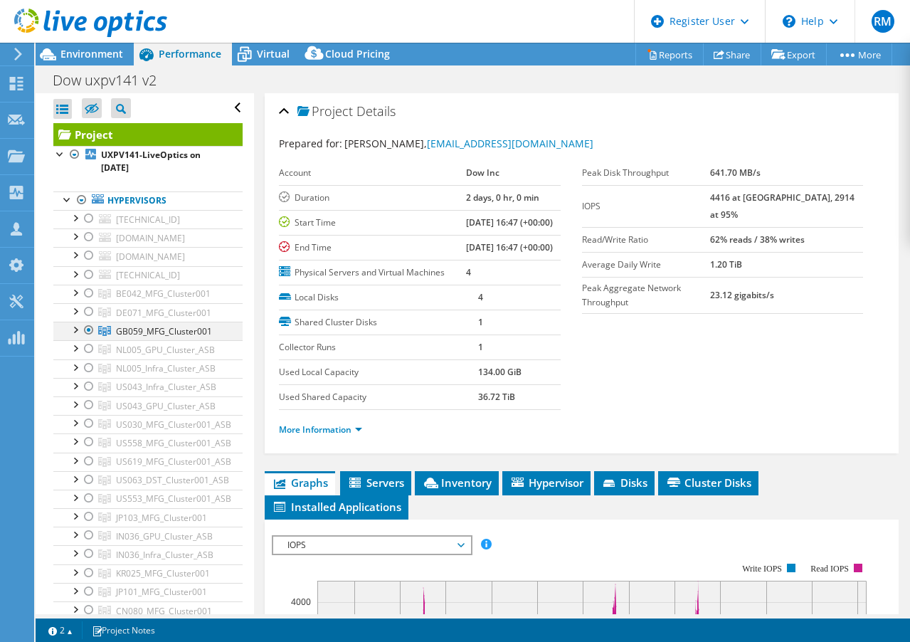
click at [77, 325] on div at bounding box center [75, 329] width 14 height 14
